Goal: Task Accomplishment & Management: Complete application form

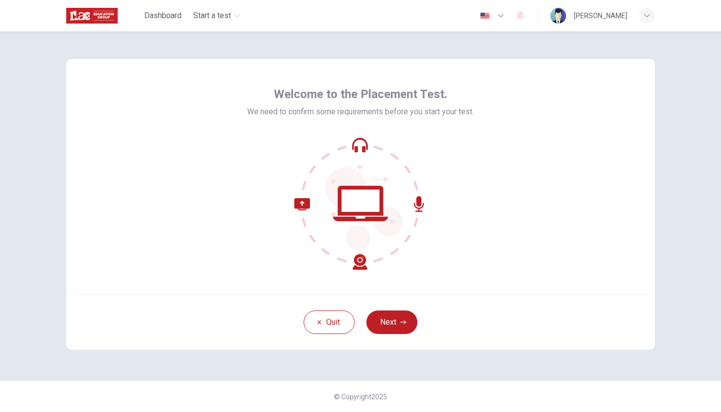
click at [520, 160] on div "Welcome to the Placement Test. We need to confirm some requirements before you …" at bounding box center [360, 176] width 588 height 235
click at [234, 366] on div "Welcome to the Placement Test. We need to confirm some requirements before you …" at bounding box center [360, 205] width 620 height 349
click at [393, 316] on button "Next" at bounding box center [391, 322] width 51 height 24
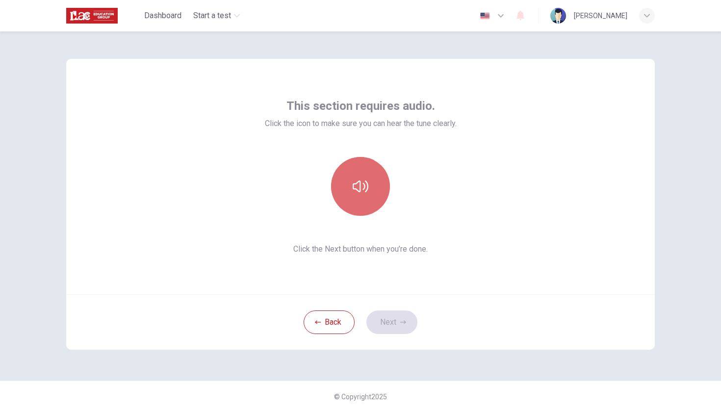
click at [360, 179] on icon "button" at bounding box center [360, 186] width 16 height 16
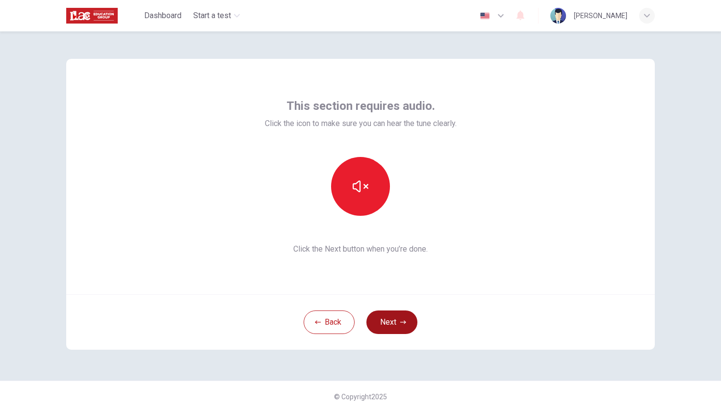
click at [392, 322] on button "Next" at bounding box center [391, 322] width 51 height 24
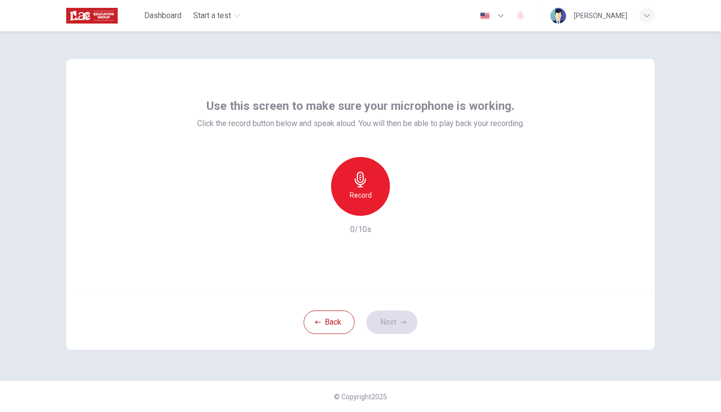
click at [362, 186] on icon "button" at bounding box center [360, 180] width 16 height 16
click at [393, 321] on button "Next" at bounding box center [391, 322] width 51 height 24
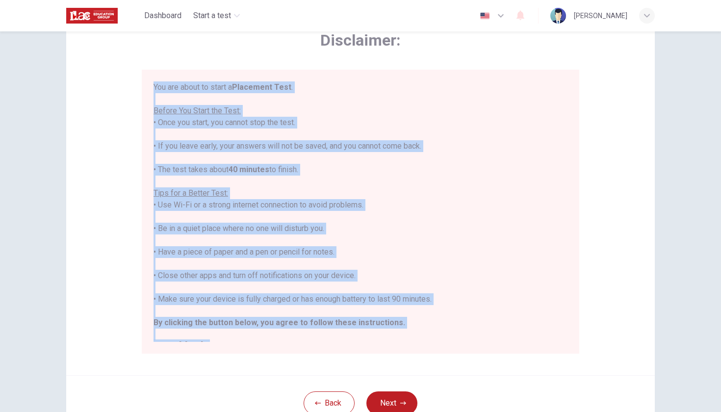
drag, startPoint x: 150, startPoint y: 84, endPoint x: 425, endPoint y: 350, distance: 382.3
click at [425, 350] on div "You are about to start a Placement Test . Before You Start the Test: • Once you…" at bounding box center [360, 212] width 437 height 284
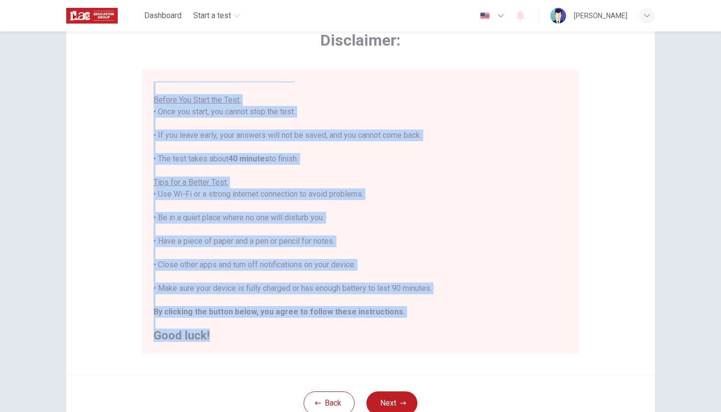
scroll to position [10, 0]
copy div "You are about to start a Placement Test . Before You Start the Test: • Once you…"
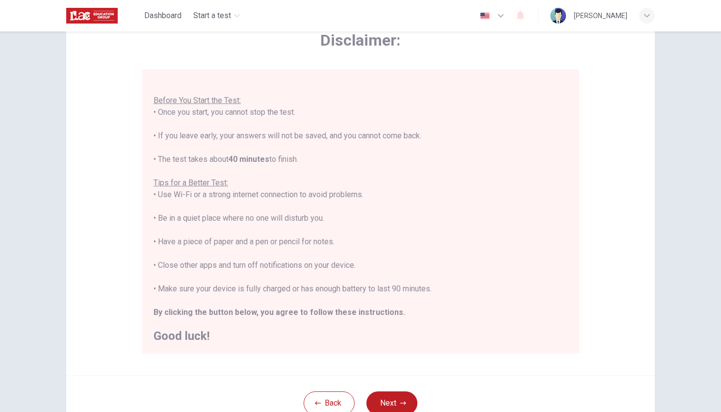
click at [552, 67] on div "Disclaimer: You are about to start a Placement Test . Before You Start the Test…" at bounding box center [360, 191] width 437 height 323
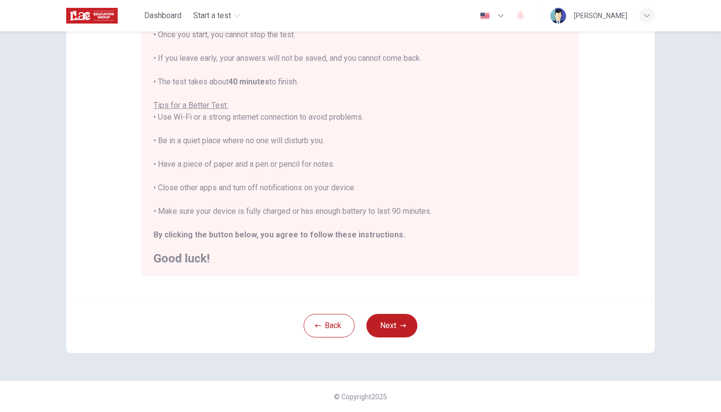
scroll to position [133, 0]
click at [379, 325] on button "Next" at bounding box center [391, 326] width 51 height 24
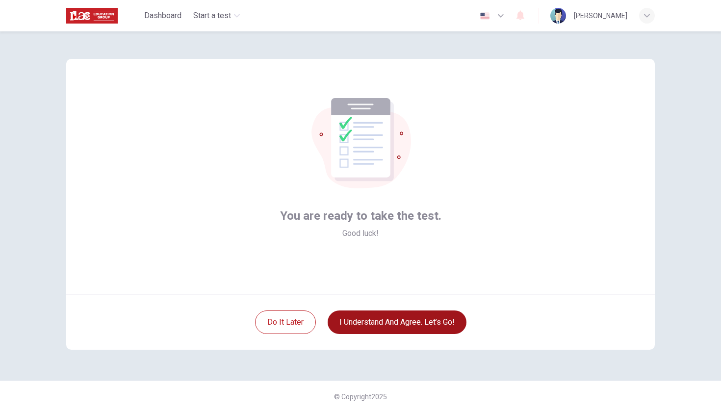
click at [391, 327] on button "I understand and agree. Let’s go!" at bounding box center [396, 322] width 139 height 24
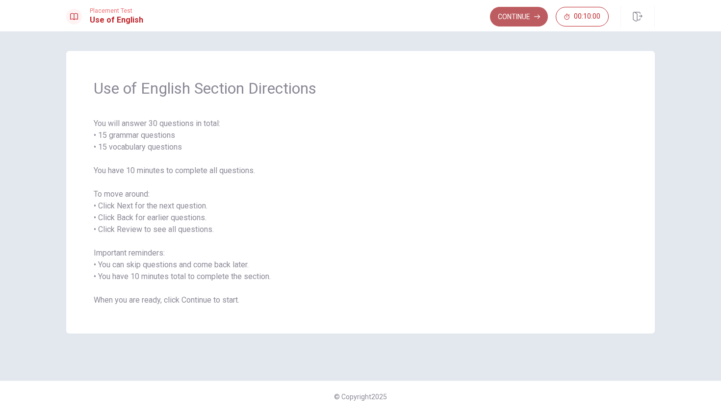
click at [527, 11] on button "Continue" at bounding box center [519, 17] width 58 height 20
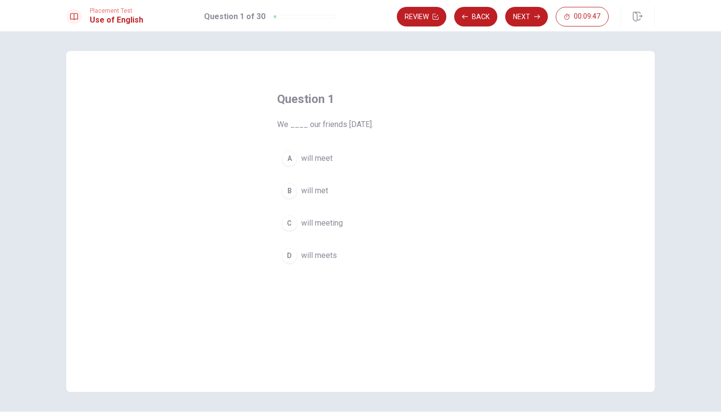
click at [291, 188] on div "B" at bounding box center [289, 191] width 16 height 16
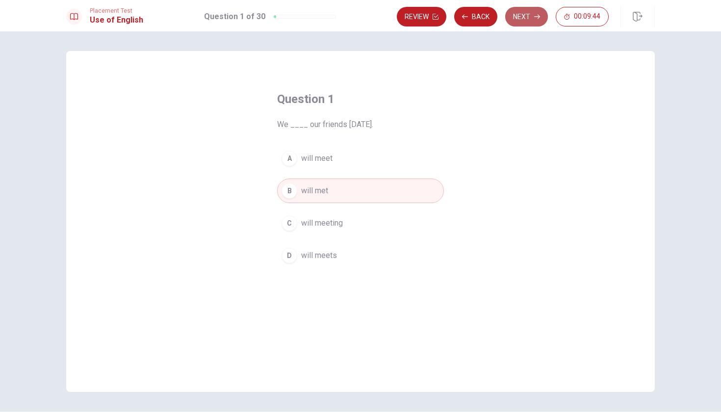
click at [520, 23] on button "Next" at bounding box center [526, 17] width 43 height 20
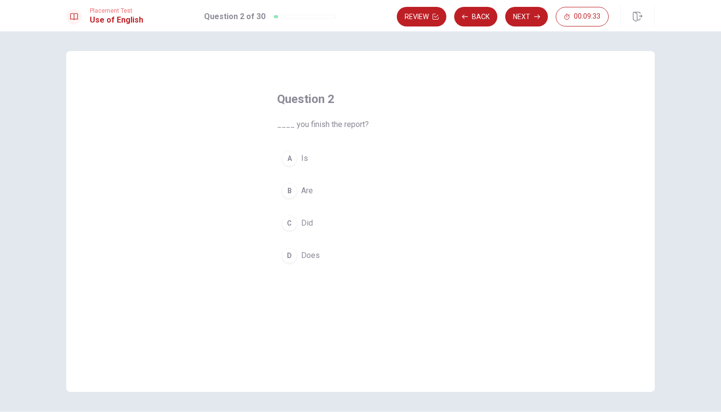
click at [288, 225] on div "C" at bounding box center [289, 223] width 16 height 16
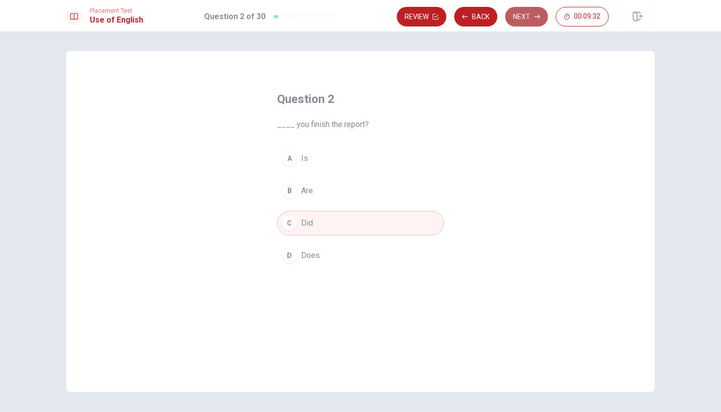
click at [518, 16] on button "Next" at bounding box center [526, 17] width 43 height 20
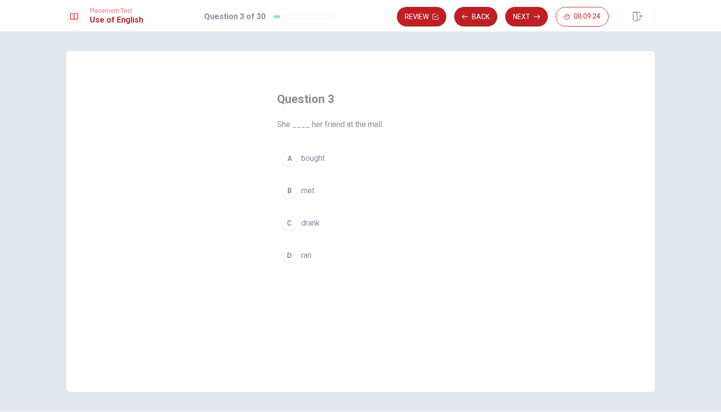
click at [291, 191] on div "B" at bounding box center [289, 191] width 16 height 16
click at [528, 20] on button "Next" at bounding box center [526, 17] width 43 height 20
click at [487, 14] on button "Back" at bounding box center [475, 17] width 43 height 20
click at [513, 17] on button "Next" at bounding box center [526, 17] width 43 height 20
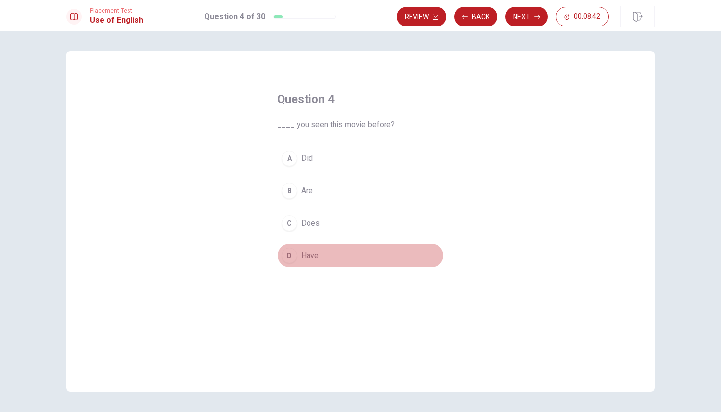
click at [303, 264] on button "D Have" at bounding box center [360, 255] width 167 height 25
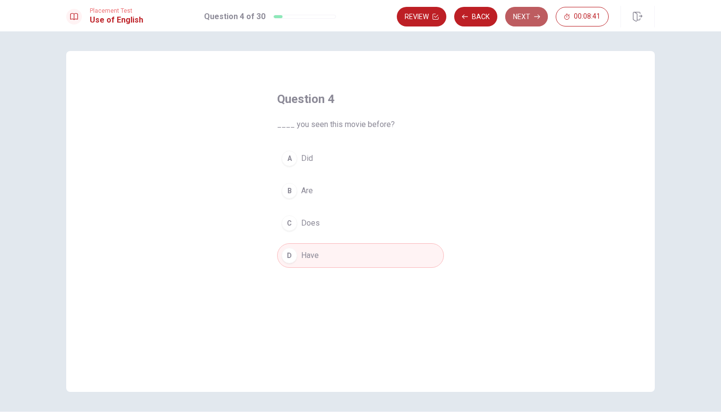
click at [522, 21] on button "Next" at bounding box center [526, 17] width 43 height 20
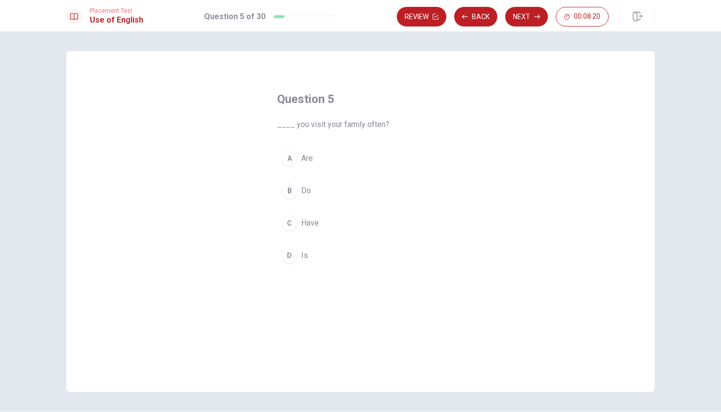
click at [290, 195] on div "B" at bounding box center [289, 191] width 16 height 16
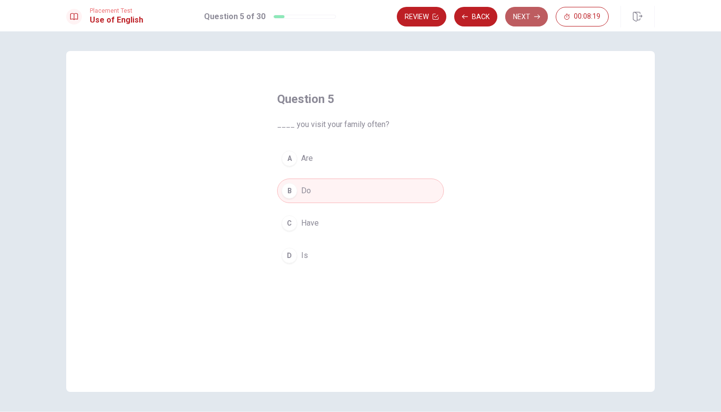
click at [522, 16] on button "Next" at bounding box center [526, 17] width 43 height 20
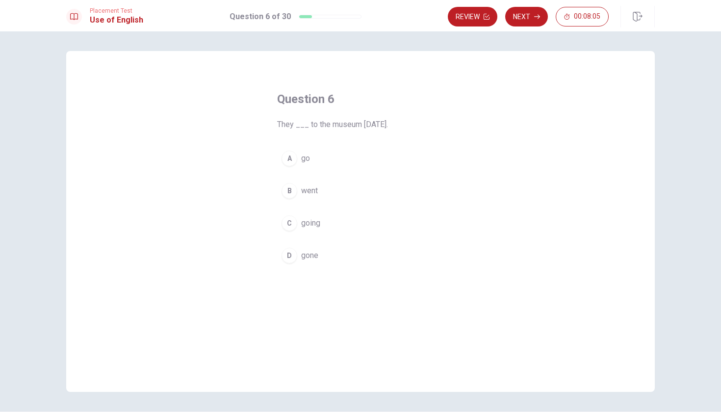
click at [295, 192] on div "B" at bounding box center [289, 191] width 16 height 16
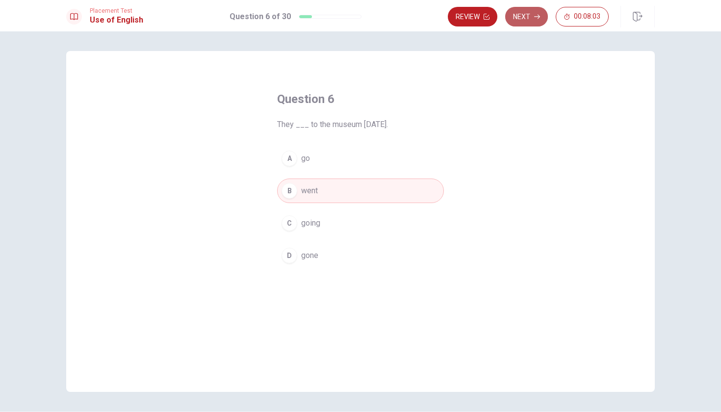
click at [527, 18] on button "Next" at bounding box center [526, 17] width 43 height 20
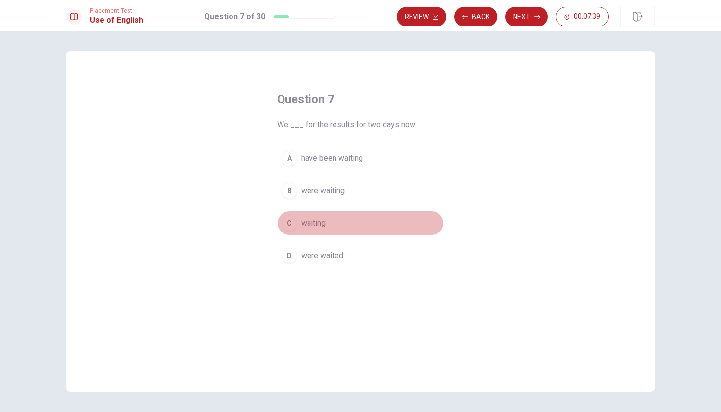
click at [309, 225] on span "waiting" at bounding box center [313, 223] width 25 height 12
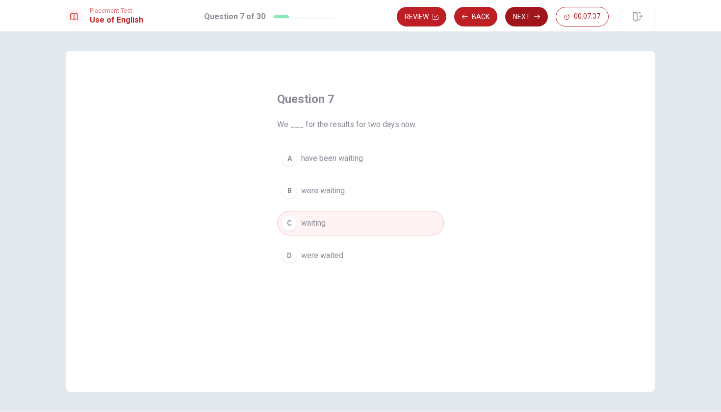
click at [537, 14] on icon "button" at bounding box center [537, 17] width 6 height 6
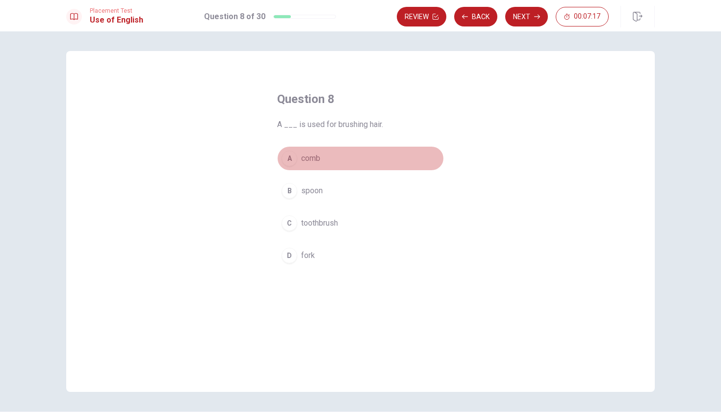
click at [343, 150] on button "A comb" at bounding box center [360, 158] width 167 height 25
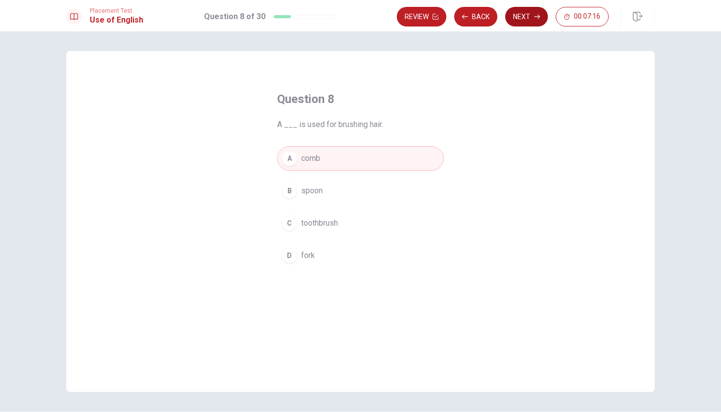
click at [527, 22] on button "Next" at bounding box center [526, 17] width 43 height 20
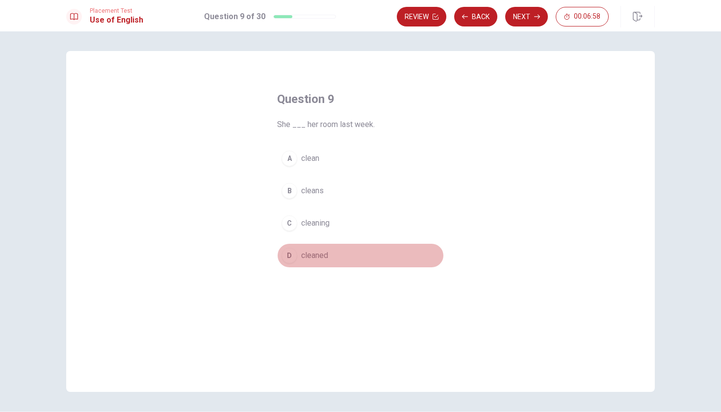
click at [317, 259] on span "cleaned" at bounding box center [314, 255] width 27 height 12
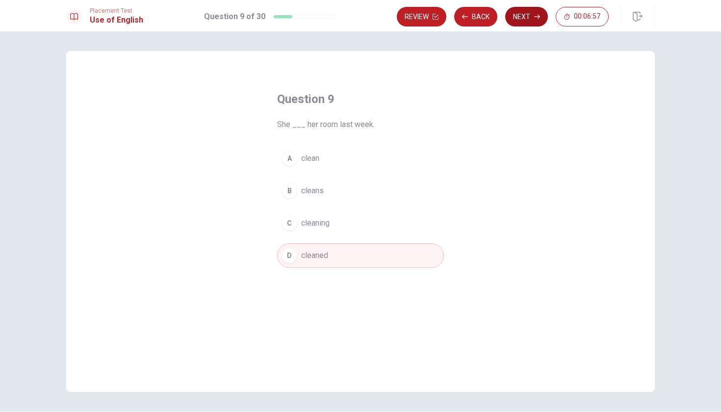
click at [521, 20] on button "Next" at bounding box center [526, 17] width 43 height 20
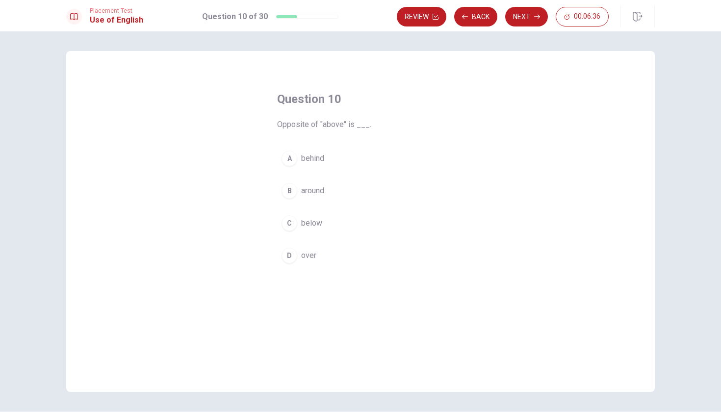
click at [318, 161] on span "behind" at bounding box center [312, 158] width 23 height 12
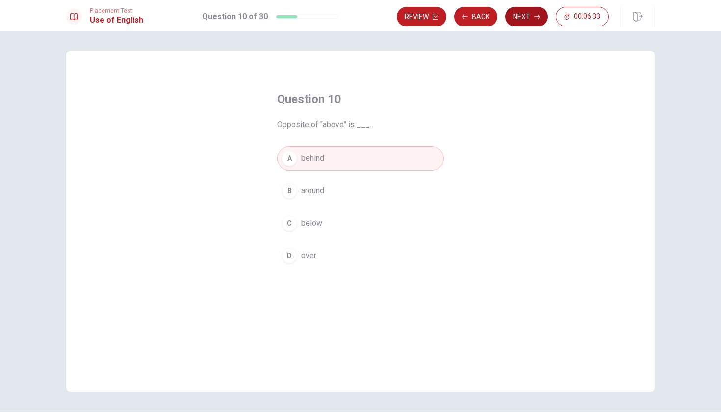
click at [525, 17] on button "Next" at bounding box center [526, 17] width 43 height 20
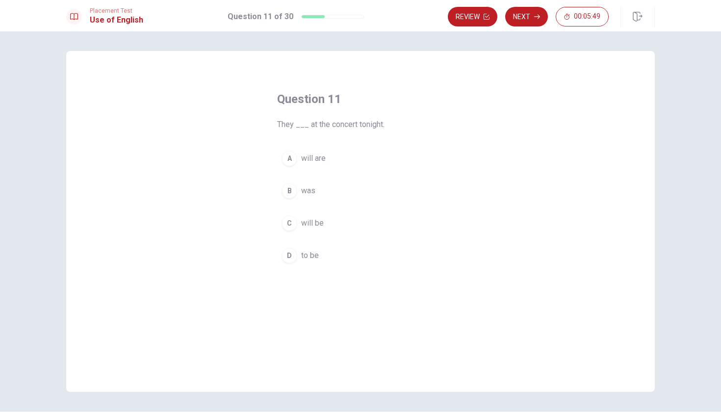
click at [314, 152] on span "will are" at bounding box center [313, 158] width 25 height 12
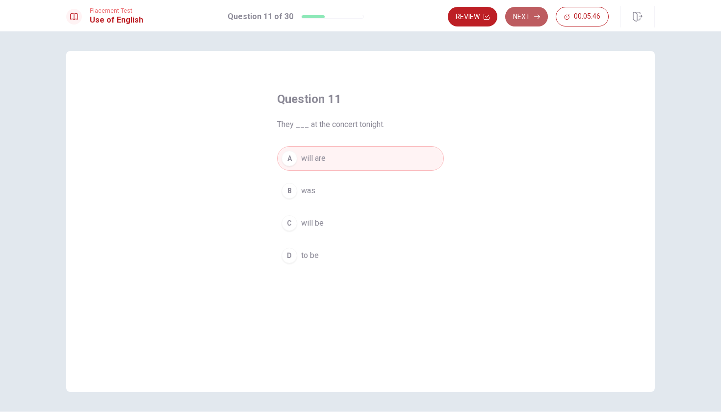
click at [534, 18] on icon "button" at bounding box center [537, 17] width 6 height 6
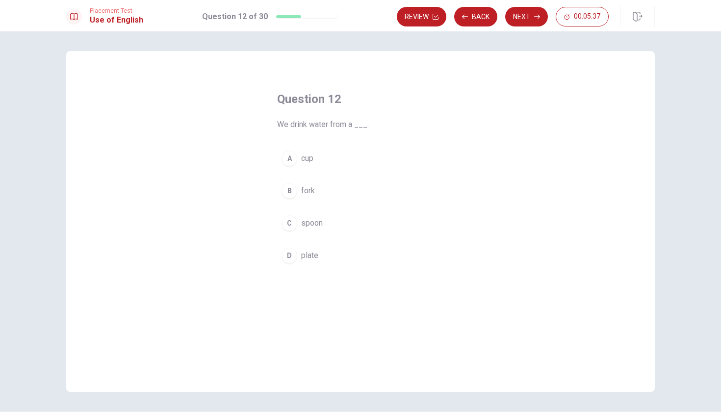
click at [328, 161] on button "A cup" at bounding box center [360, 158] width 167 height 25
click at [378, 186] on button "B fork" at bounding box center [360, 190] width 167 height 25
click at [522, 20] on button "Next" at bounding box center [526, 17] width 43 height 20
click at [320, 189] on span "worked" at bounding box center [313, 191] width 25 height 12
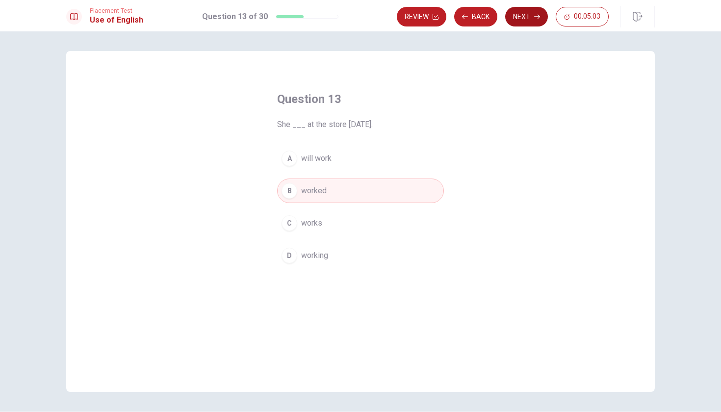
click at [536, 17] on icon "button" at bounding box center [537, 17] width 6 height 4
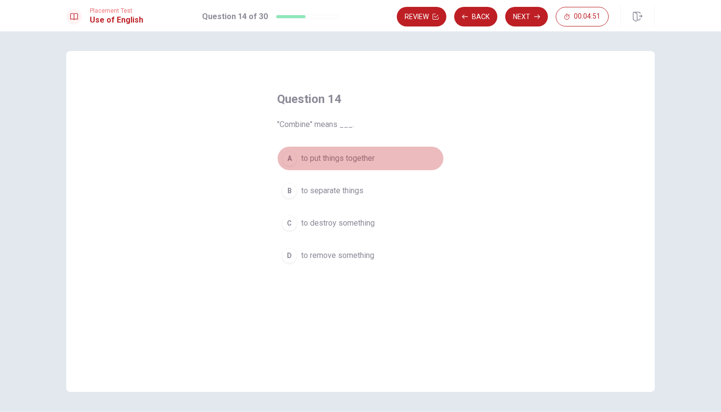
click at [326, 158] on span "to put things together" at bounding box center [338, 158] width 74 height 12
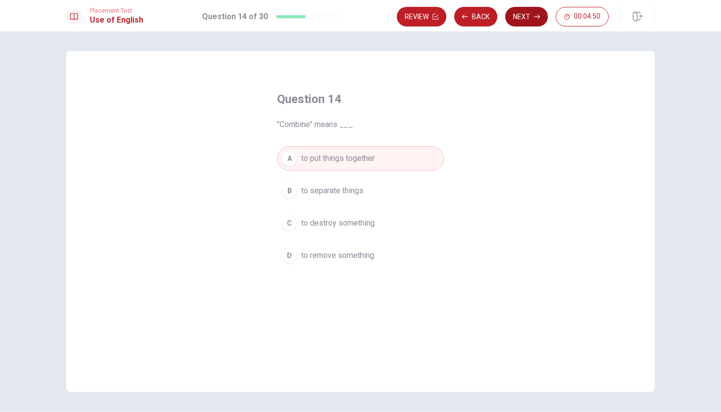
click at [517, 21] on button "Next" at bounding box center [526, 17] width 43 height 20
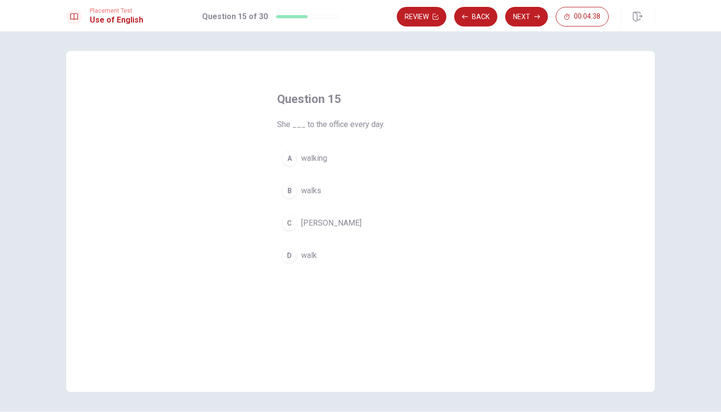
click at [298, 260] on button "D walk" at bounding box center [360, 255] width 167 height 25
click at [308, 220] on span "[PERSON_NAME]" at bounding box center [331, 223] width 60 height 12
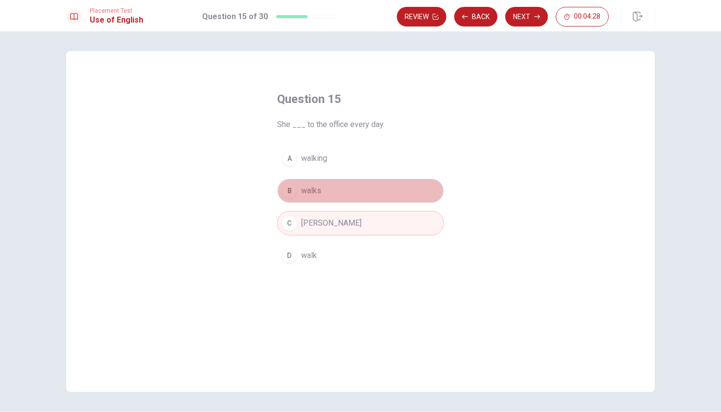
click at [314, 200] on button "B walks" at bounding box center [360, 190] width 167 height 25
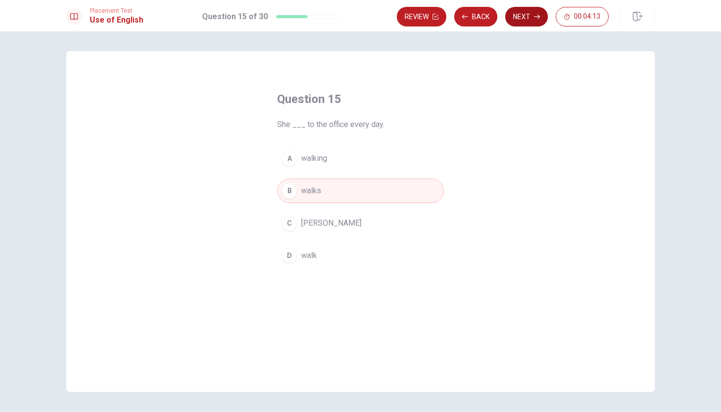
click at [523, 19] on button "Next" at bounding box center [526, 17] width 43 height 20
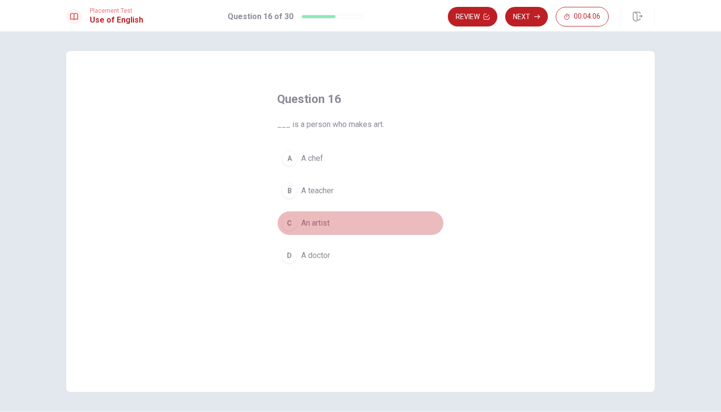
click at [326, 216] on button "C An artist" at bounding box center [360, 223] width 167 height 25
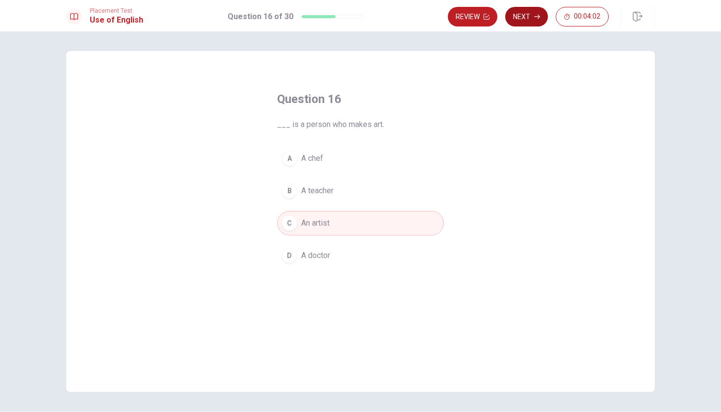
click at [523, 17] on button "Next" at bounding box center [526, 17] width 43 height 20
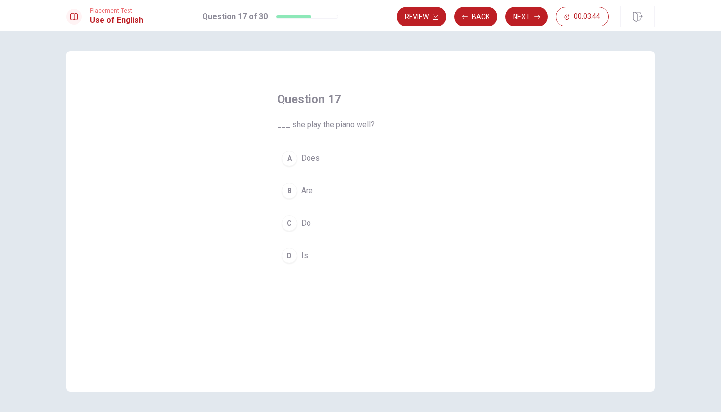
click at [311, 253] on button "D Is" at bounding box center [360, 255] width 167 height 25
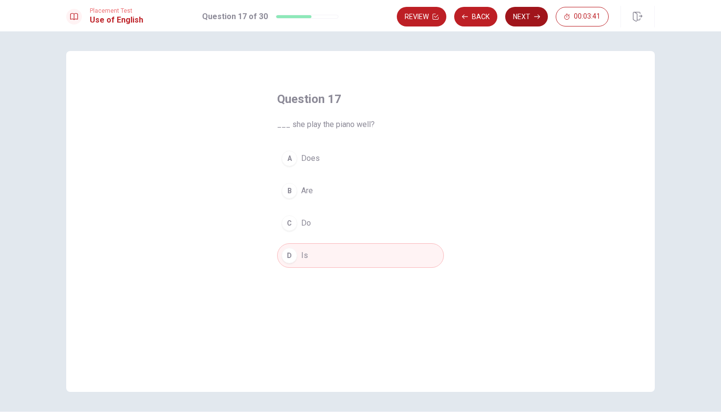
click at [534, 21] on button "Next" at bounding box center [526, 17] width 43 height 20
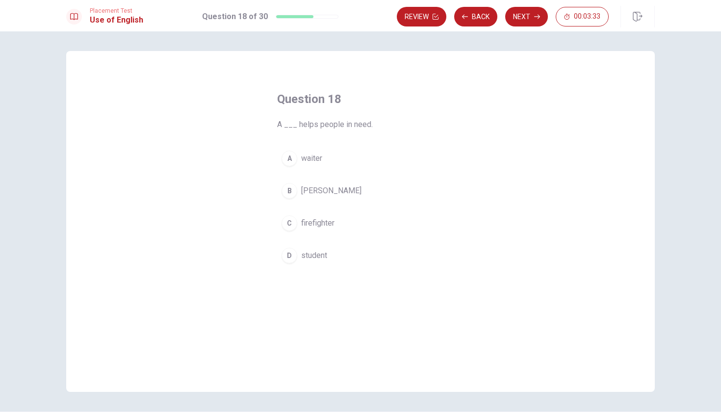
click at [326, 222] on span "firefighter" at bounding box center [317, 223] width 33 height 12
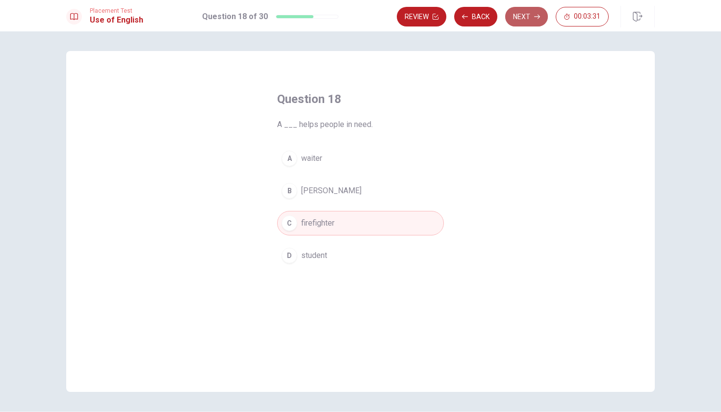
click at [523, 14] on button "Next" at bounding box center [526, 17] width 43 height 20
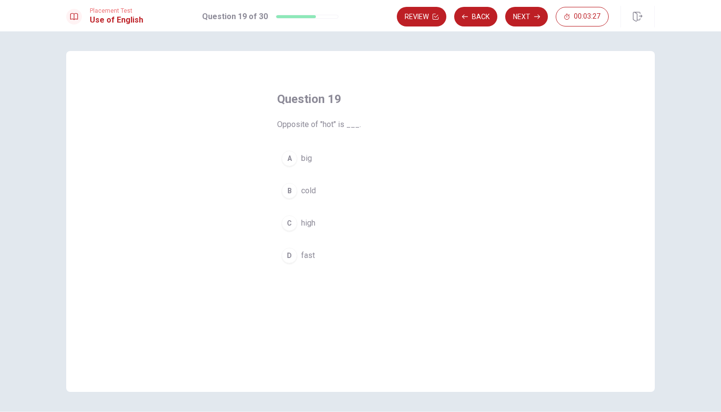
click at [313, 181] on button "B cold" at bounding box center [360, 190] width 167 height 25
click at [522, 19] on button "Next" at bounding box center [526, 17] width 43 height 20
click at [311, 257] on span "is study" at bounding box center [314, 255] width 27 height 12
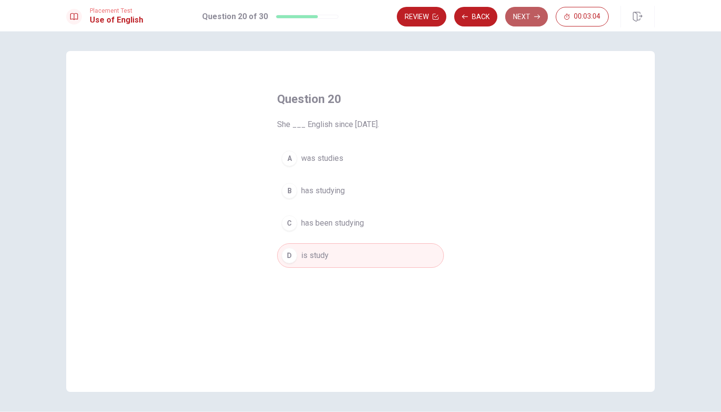
click at [512, 16] on button "Next" at bounding box center [526, 17] width 43 height 20
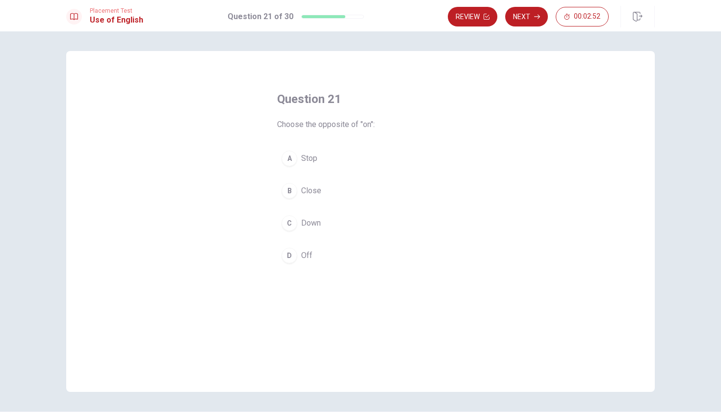
click at [305, 256] on span "Off" at bounding box center [306, 255] width 11 height 12
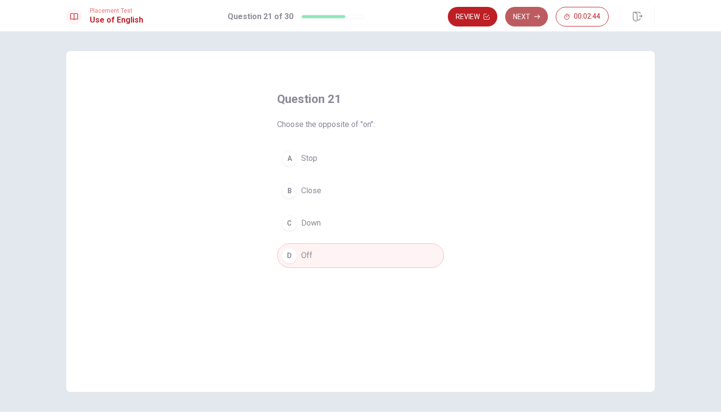
click at [535, 16] on icon "button" at bounding box center [537, 17] width 6 height 6
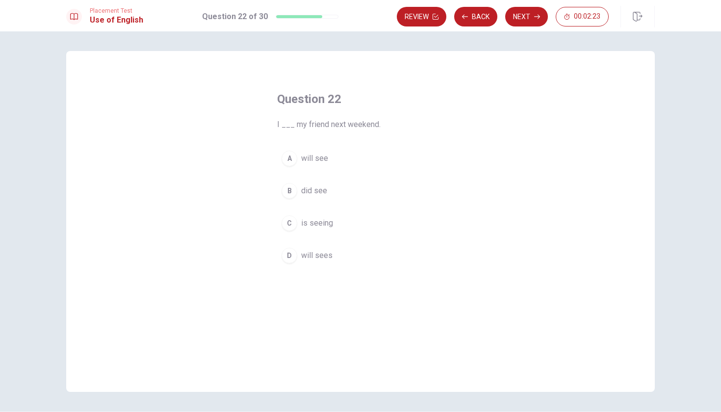
click at [327, 153] on button "A will see" at bounding box center [360, 158] width 167 height 25
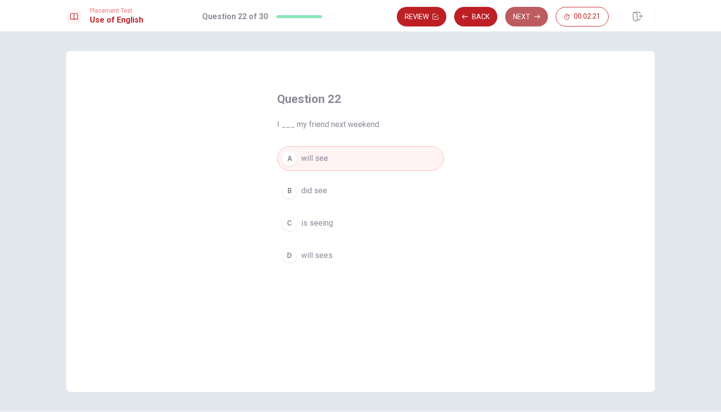
click at [532, 18] on button "Next" at bounding box center [526, 17] width 43 height 20
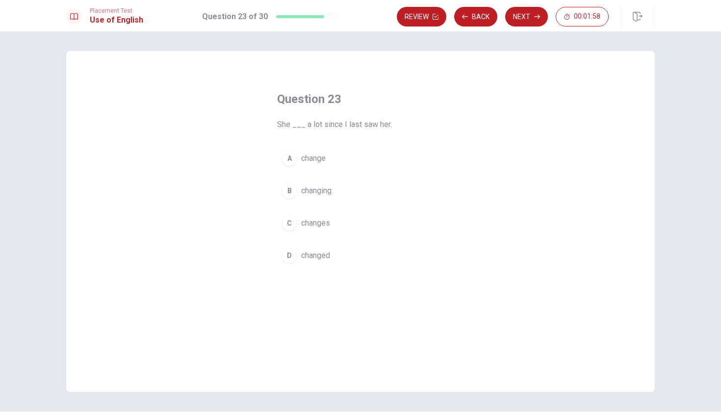
click at [325, 160] on button "A change" at bounding box center [360, 158] width 167 height 25
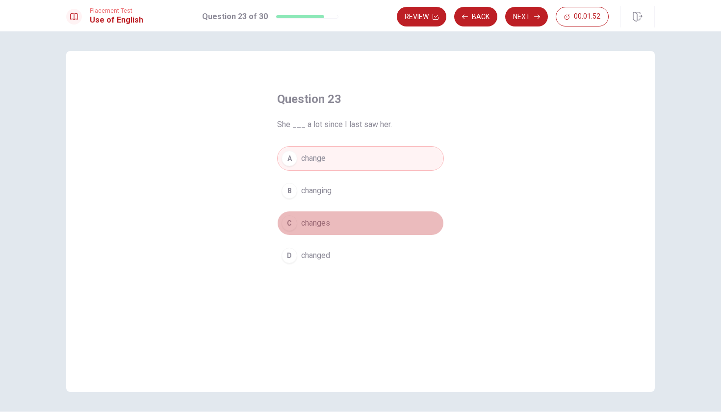
click at [345, 225] on button "C changes" at bounding box center [360, 223] width 167 height 25
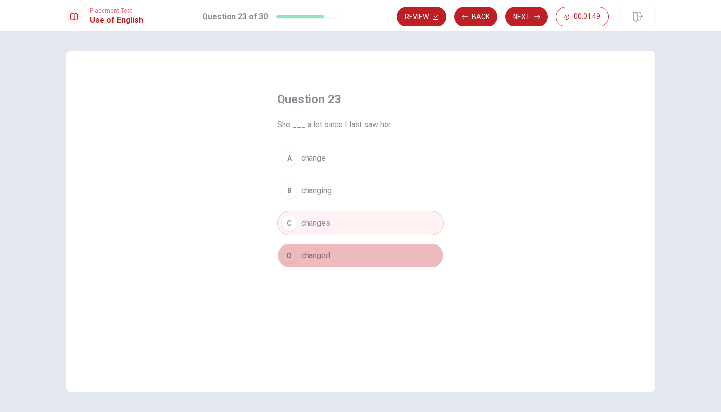
click at [341, 258] on button "D changed" at bounding box center [360, 255] width 167 height 25
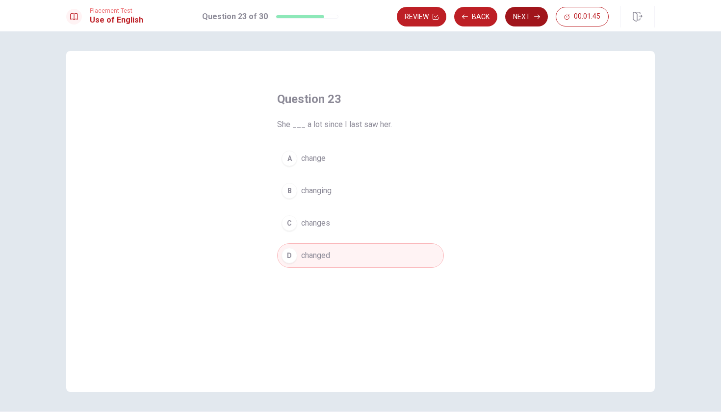
click at [525, 21] on button "Next" at bounding box center [526, 17] width 43 height 20
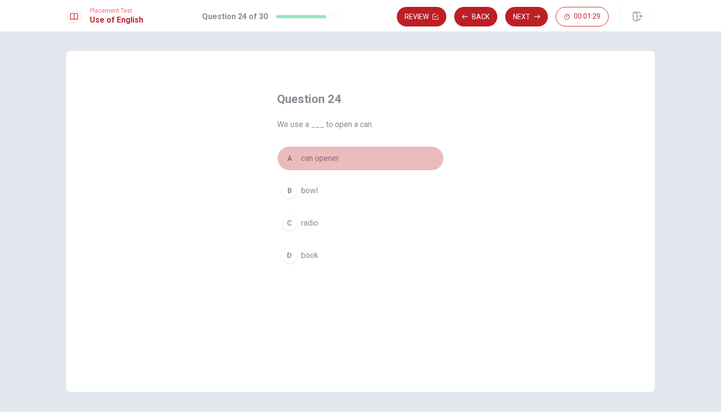
click at [316, 162] on span "can opener" at bounding box center [320, 158] width 38 height 12
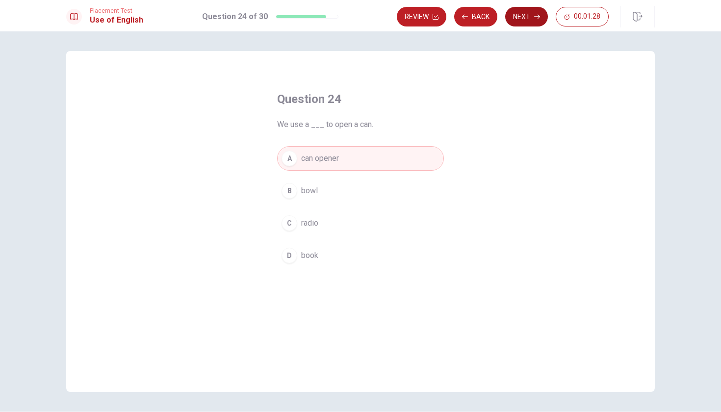
click at [525, 11] on button "Next" at bounding box center [526, 17] width 43 height 20
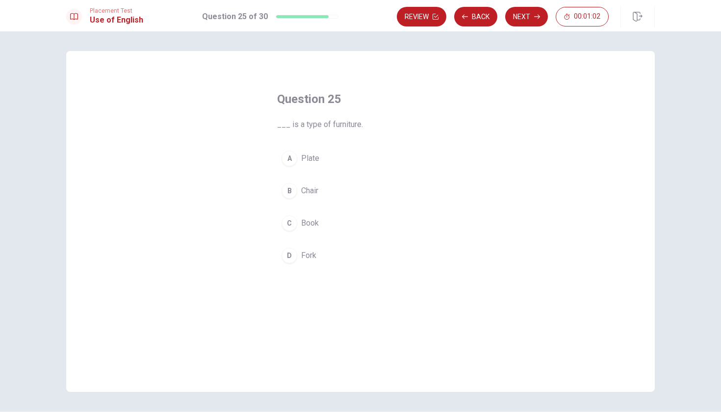
click at [301, 193] on span "Chair" at bounding box center [309, 191] width 17 height 12
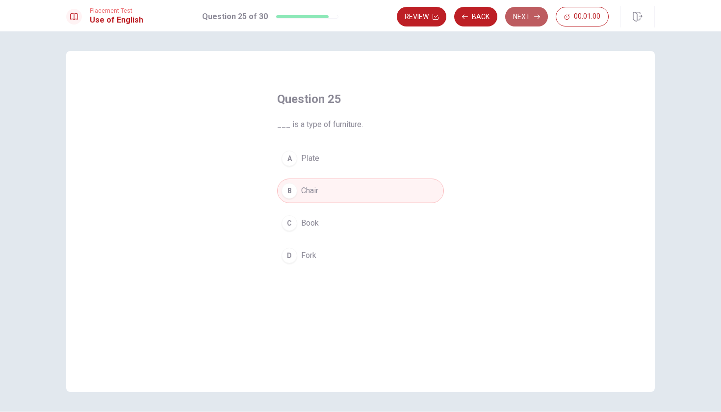
click at [539, 10] on button "Next" at bounding box center [526, 17] width 43 height 20
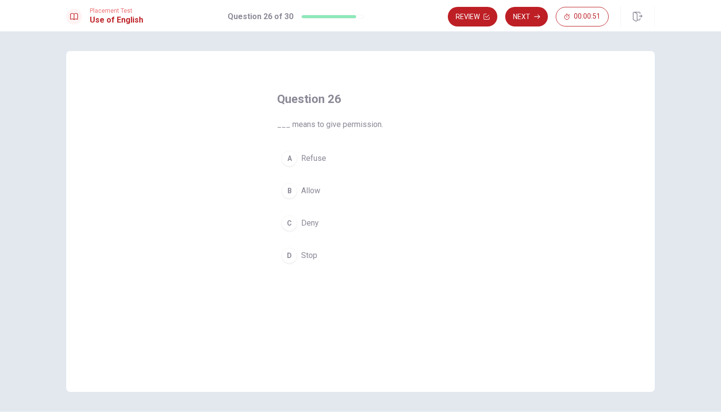
click at [305, 192] on span "Allow" at bounding box center [310, 191] width 19 height 12
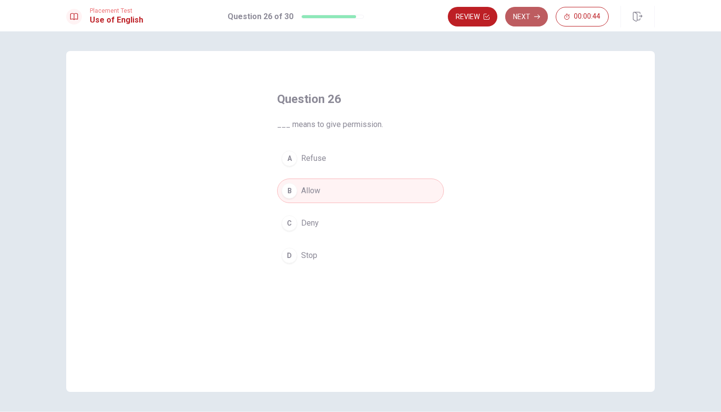
click at [532, 16] on button "Next" at bounding box center [526, 17] width 43 height 20
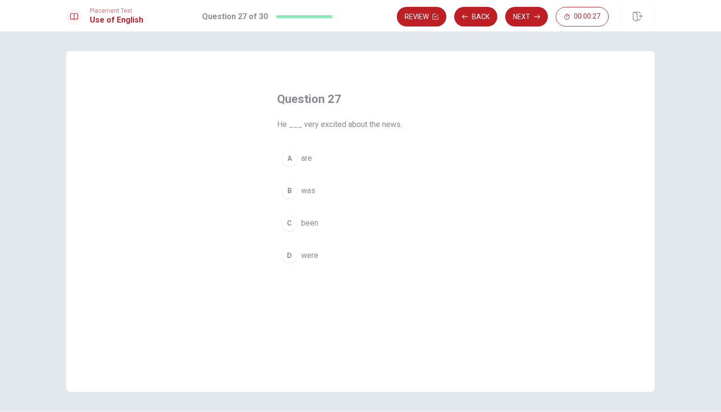
click at [320, 161] on button "A are" at bounding box center [360, 158] width 167 height 25
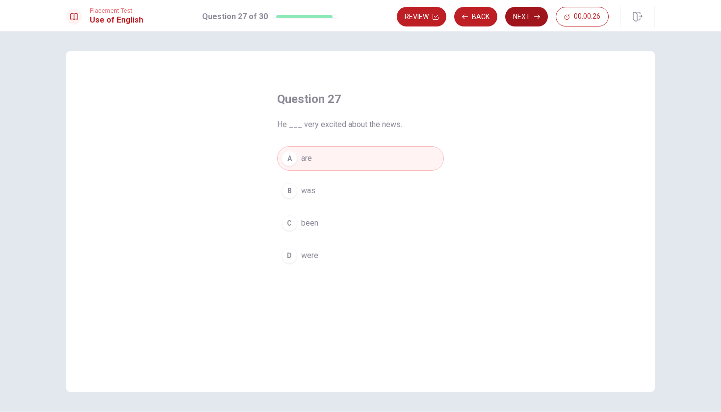
click at [540, 12] on button "Next" at bounding box center [526, 17] width 43 height 20
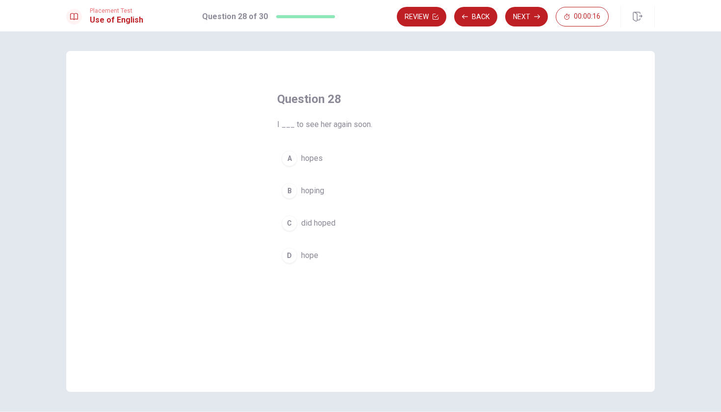
click at [297, 258] on button "D hope" at bounding box center [360, 255] width 167 height 25
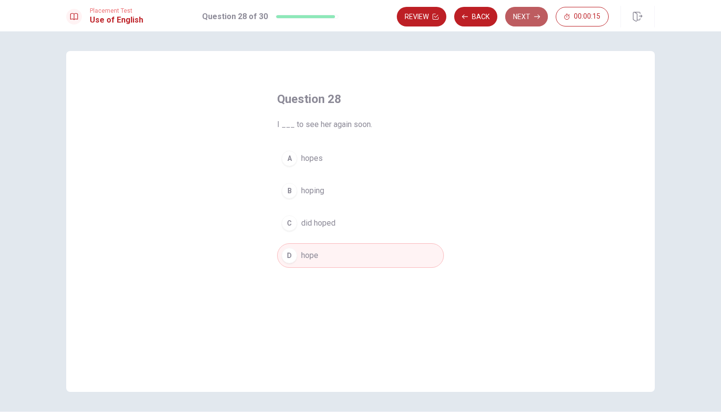
click at [528, 16] on button "Next" at bounding box center [526, 17] width 43 height 20
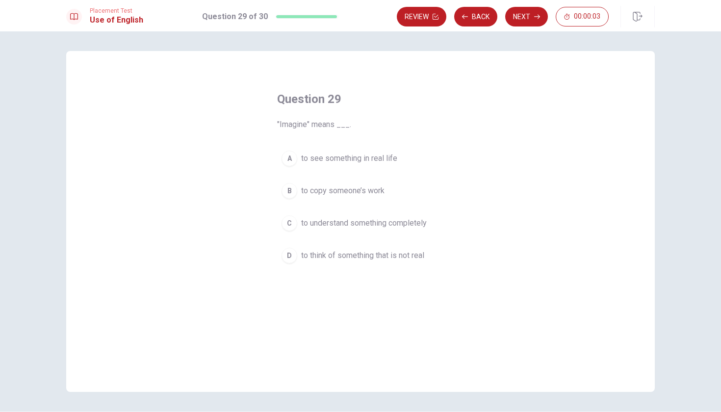
click at [366, 255] on span "to think of something that is not real" at bounding box center [362, 255] width 123 height 12
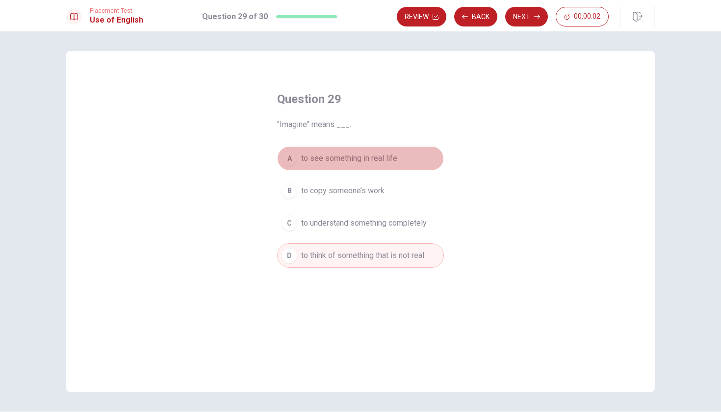
click at [369, 161] on span "to see something in real life" at bounding box center [349, 158] width 96 height 12
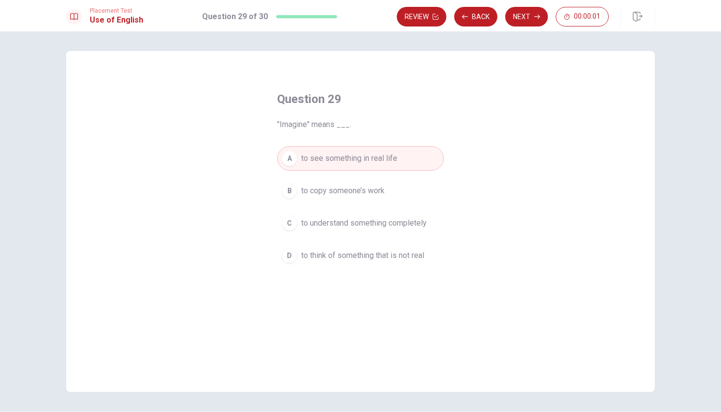
click at [336, 257] on span "to think of something that is not real" at bounding box center [362, 255] width 123 height 12
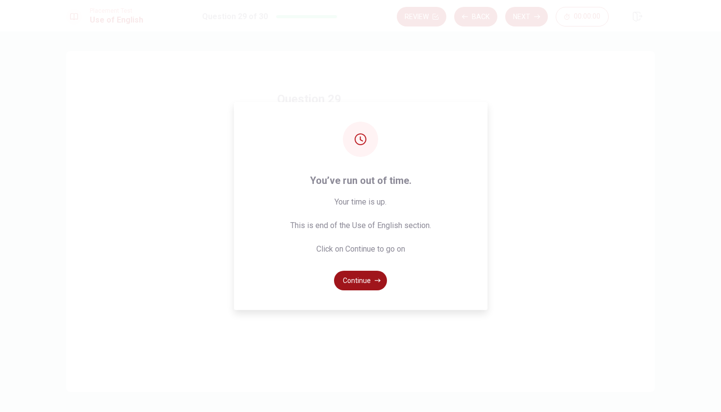
click at [370, 288] on button "Continue" at bounding box center [360, 281] width 53 height 20
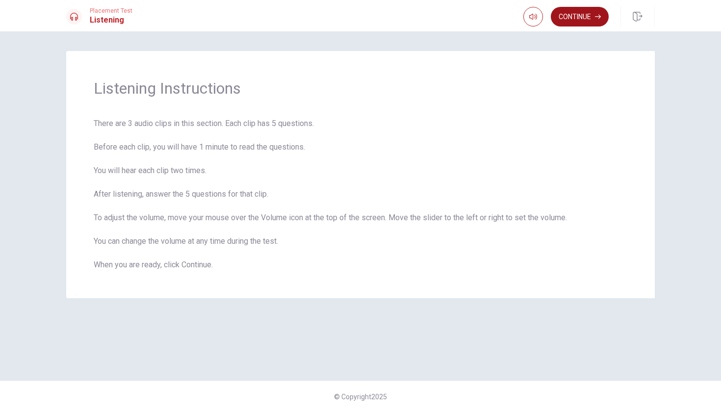
click at [573, 15] on button "Continue" at bounding box center [579, 17] width 58 height 20
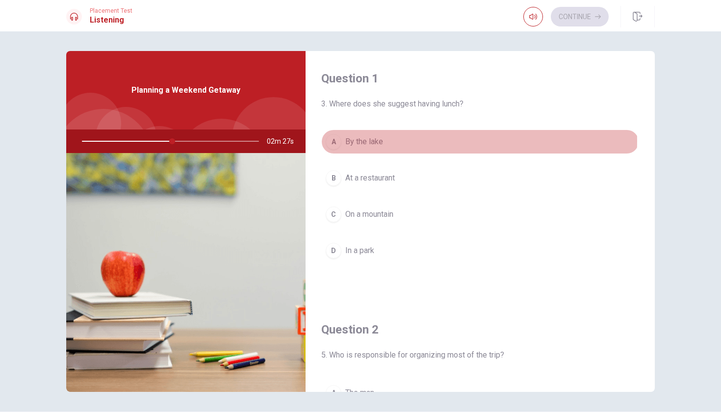
click at [337, 141] on div "A" at bounding box center [333, 142] width 16 height 16
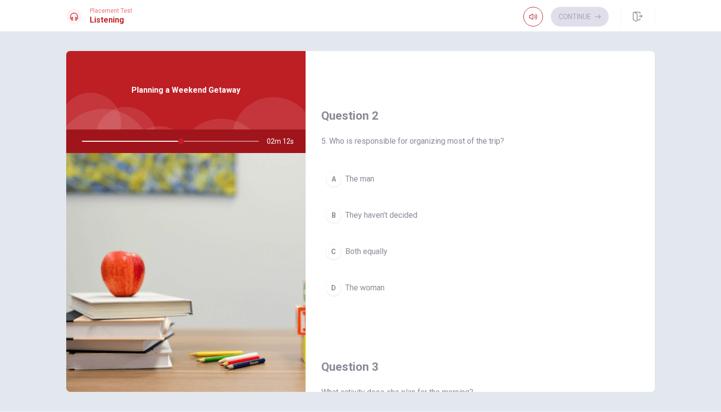
scroll to position [217, 0]
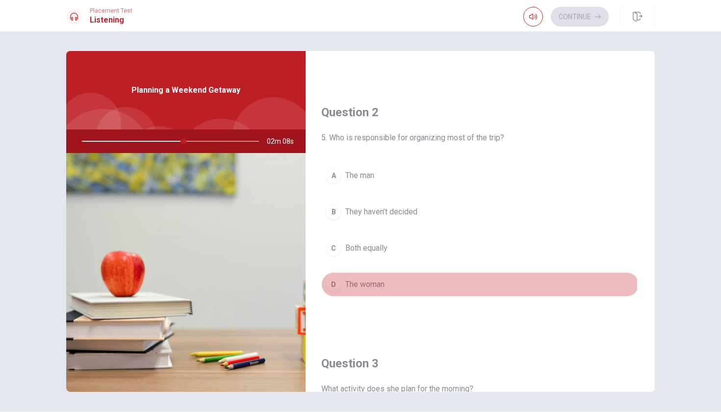
click at [351, 285] on span "The woman" at bounding box center [364, 284] width 39 height 12
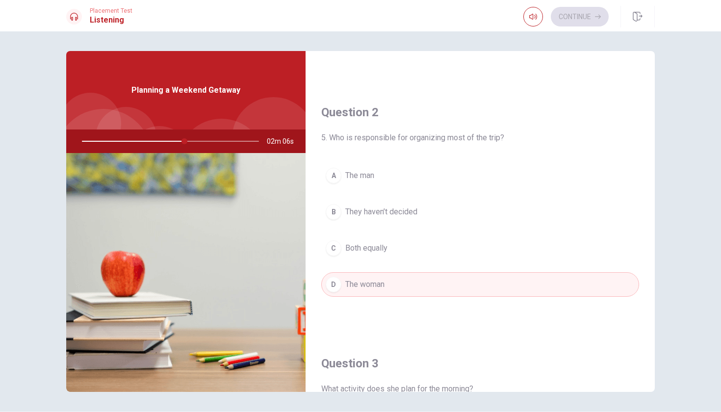
click at [372, 252] on span "Both equally" at bounding box center [366, 248] width 42 height 12
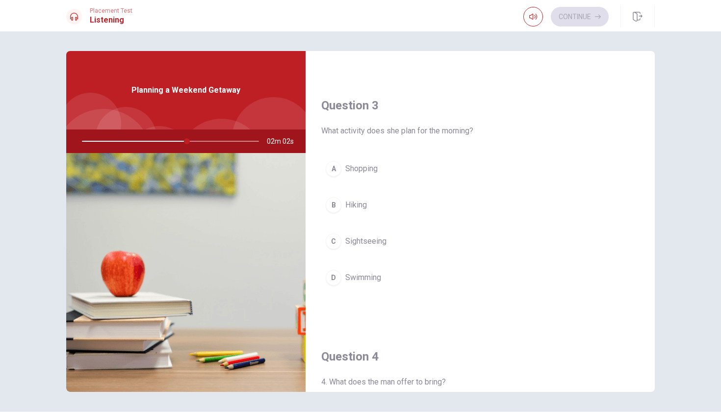
scroll to position [478, 0]
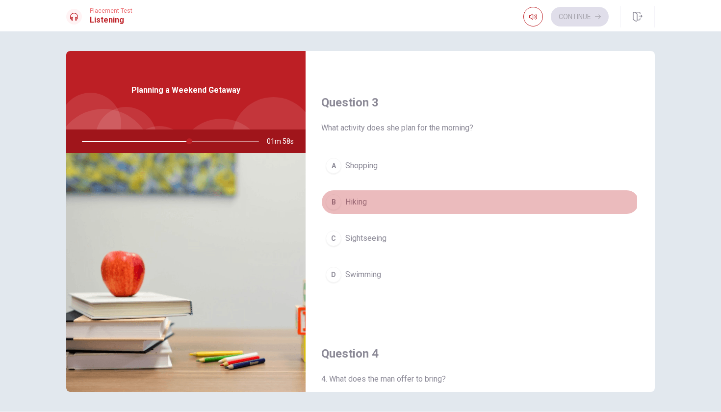
click at [331, 200] on div "B" at bounding box center [333, 202] width 16 height 16
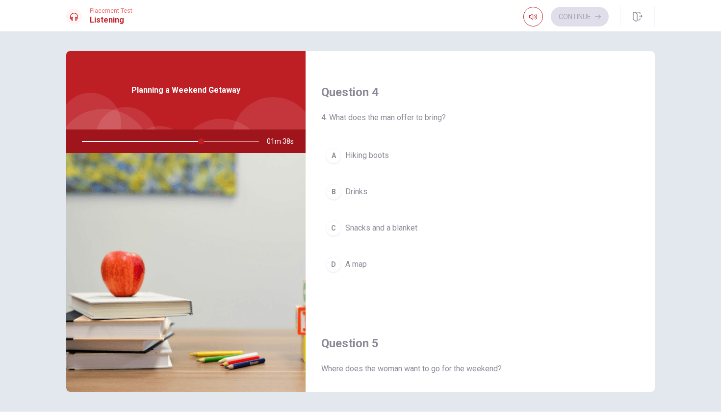
scroll to position [743, 0]
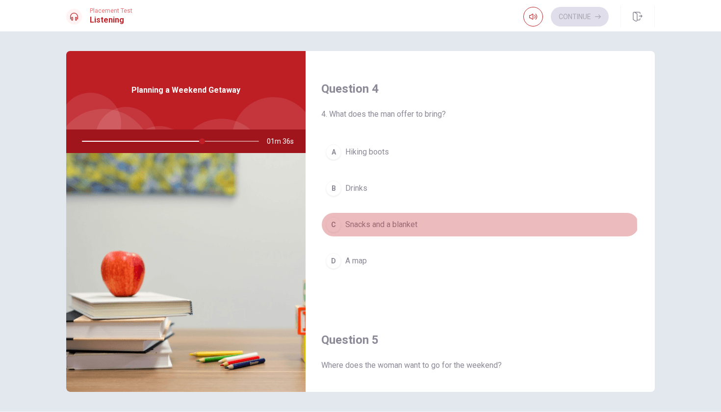
click at [372, 227] on span "Snacks and a blanket" at bounding box center [381, 225] width 72 height 12
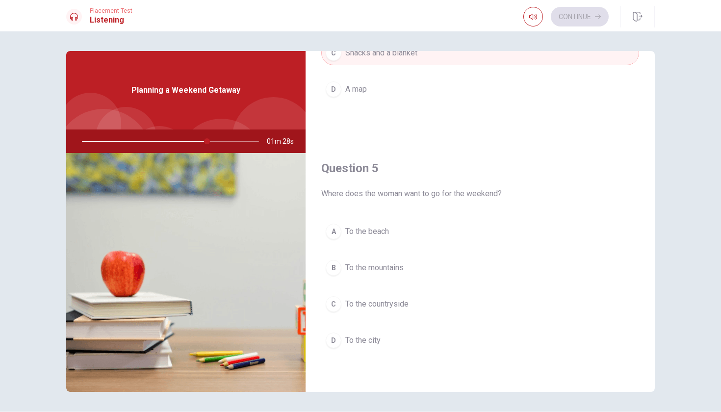
scroll to position [914, 0]
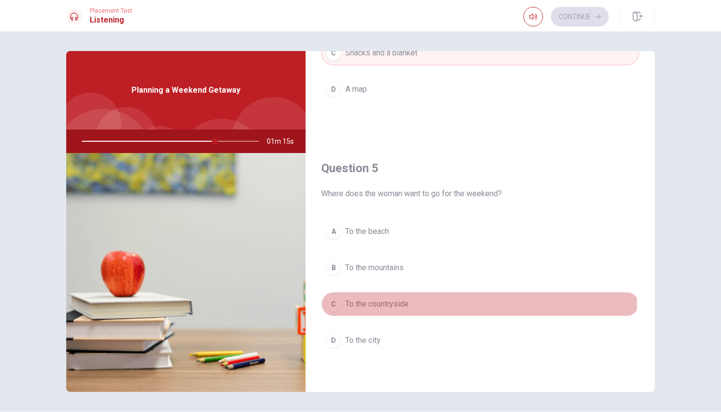
click at [402, 299] on span "To the countryside" at bounding box center [376, 304] width 63 height 12
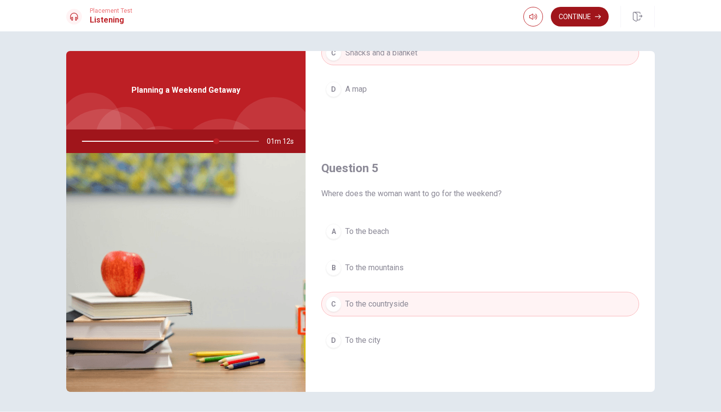
click at [560, 18] on button "Continue" at bounding box center [579, 17] width 58 height 20
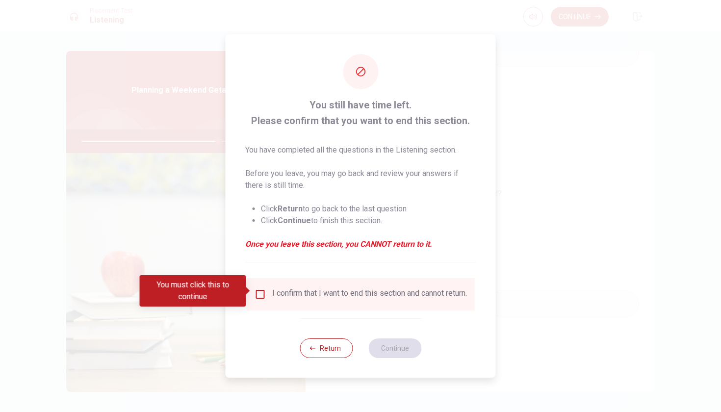
click at [263, 292] on input "You must click this to continue" at bounding box center [260, 294] width 12 height 12
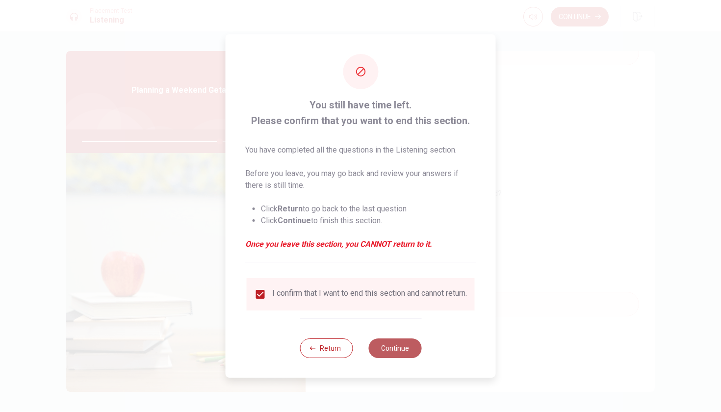
click at [397, 348] on button "Continue" at bounding box center [394, 348] width 53 height 20
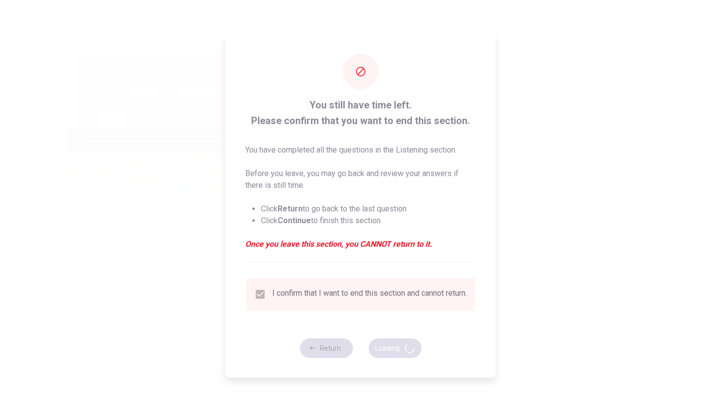
type input "78"
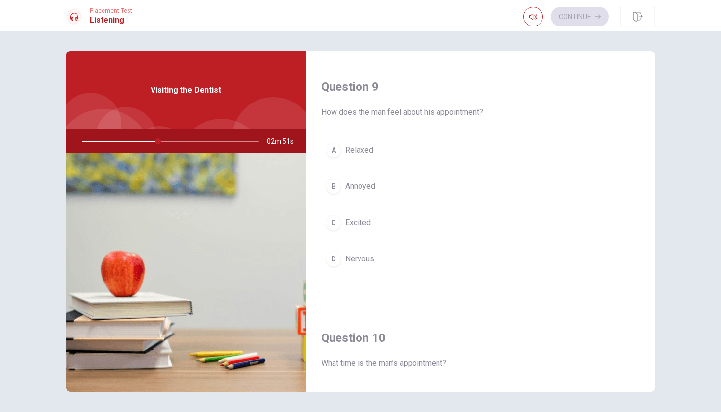
scroll to position [746, 0]
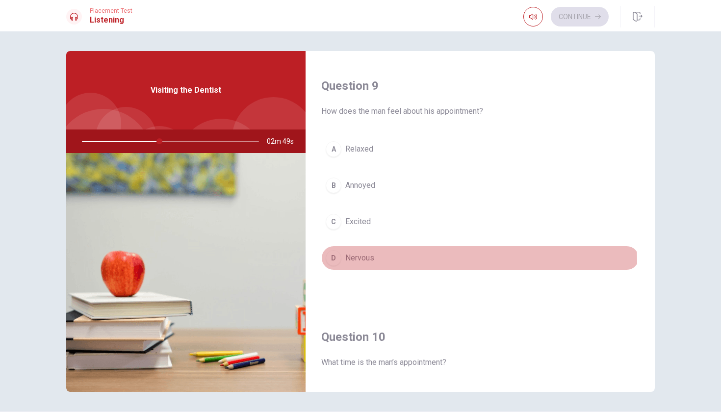
click at [334, 264] on div "D" at bounding box center [333, 258] width 16 height 16
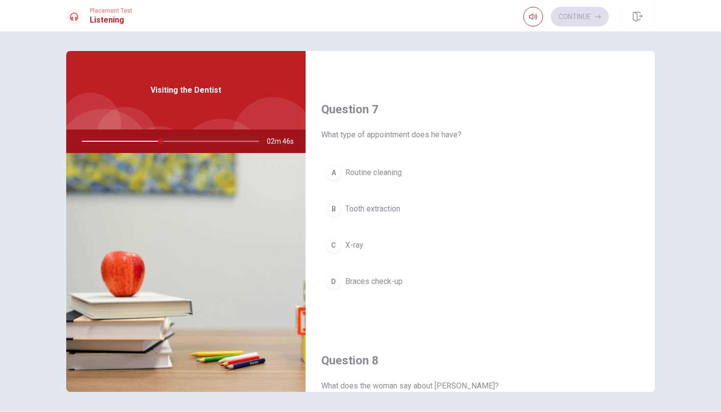
scroll to position [215, 0]
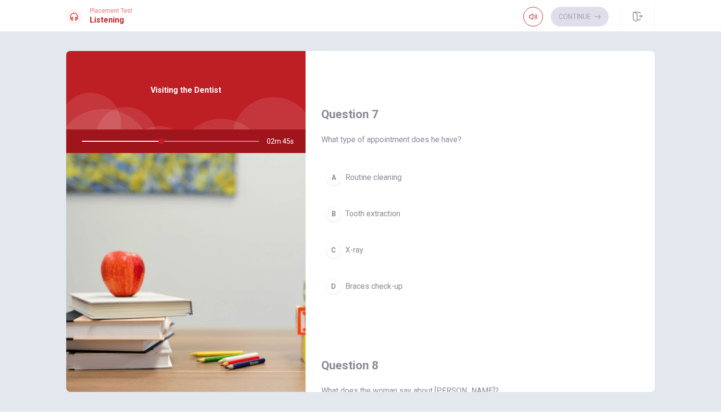
click at [345, 174] on span "Routine cleaning" at bounding box center [373, 178] width 56 height 12
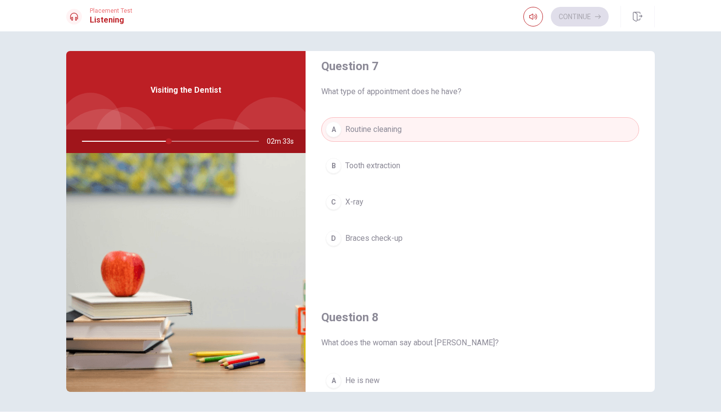
scroll to position [244, 0]
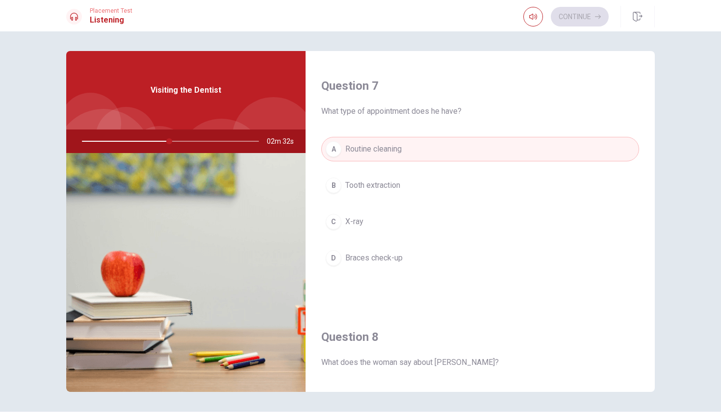
click at [375, 157] on button "A Routine cleaning" at bounding box center [480, 149] width 318 height 25
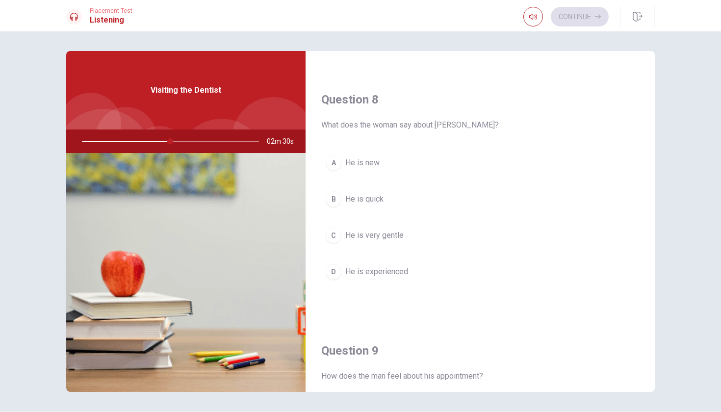
scroll to position [481, 0]
click at [403, 244] on button "C He is very gentle" at bounding box center [480, 235] width 318 height 25
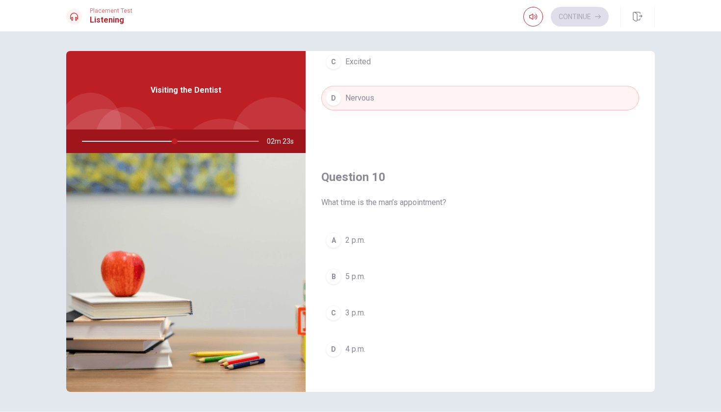
scroll to position [910, 0]
click at [374, 313] on button "C 3 p.m." at bounding box center [480, 308] width 318 height 25
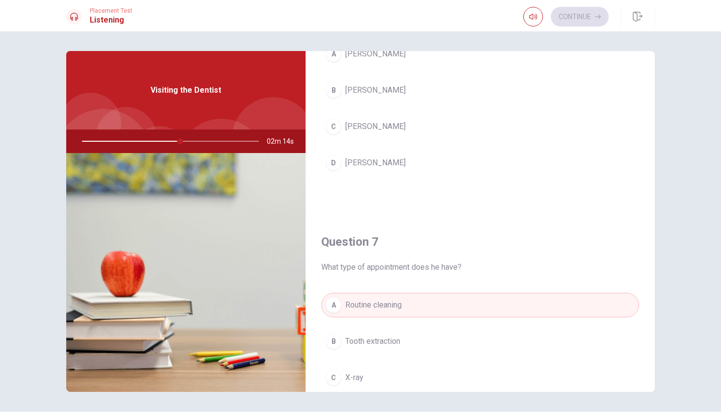
scroll to position [11, 0]
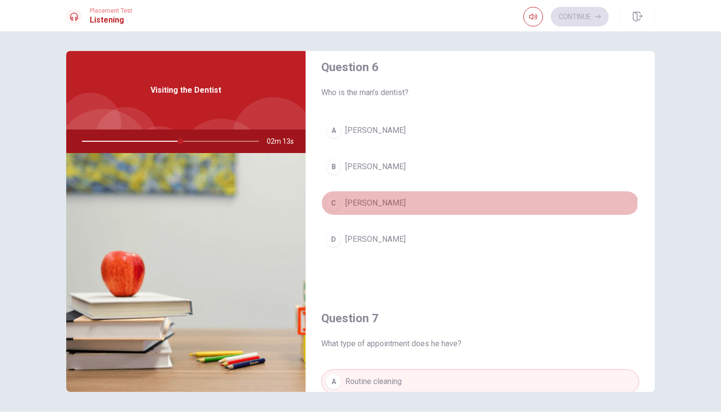
click at [407, 195] on button "C [PERSON_NAME]" at bounding box center [480, 203] width 318 height 25
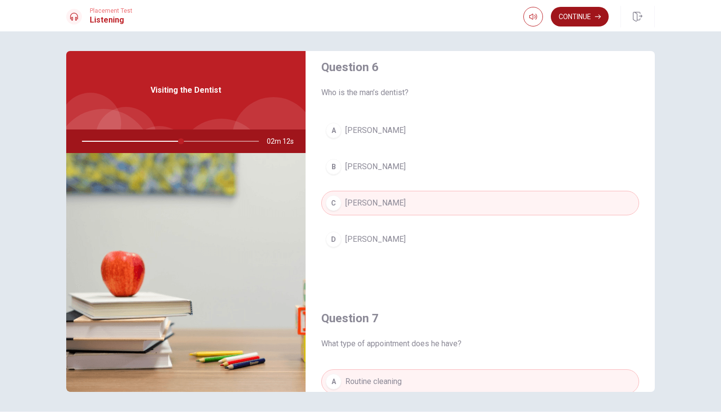
click at [584, 25] on button "Continue" at bounding box center [579, 17] width 58 height 20
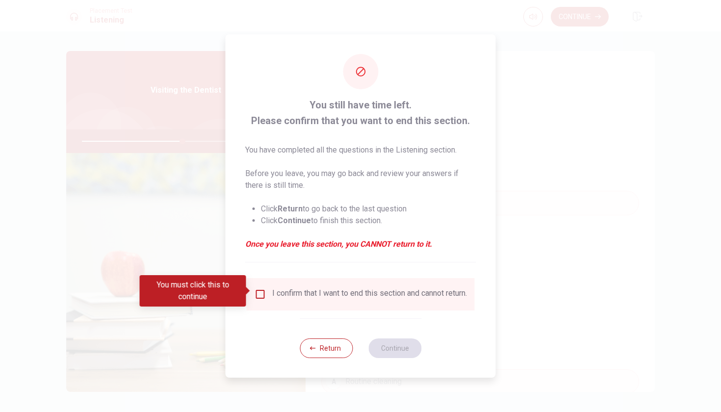
click at [260, 291] on input "You must click this to continue" at bounding box center [260, 294] width 12 height 12
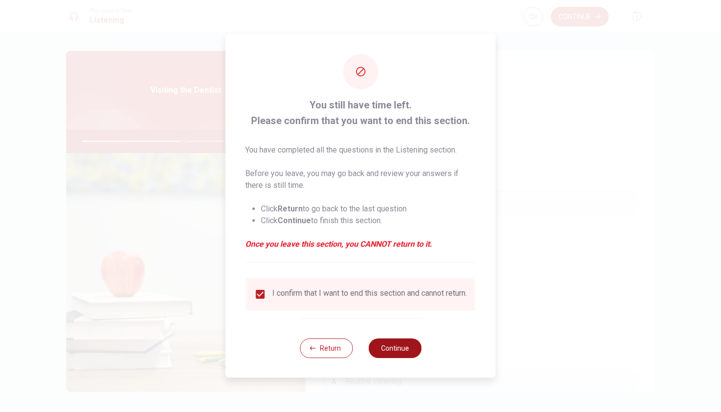
click at [389, 356] on button "Continue" at bounding box center [394, 348] width 53 height 20
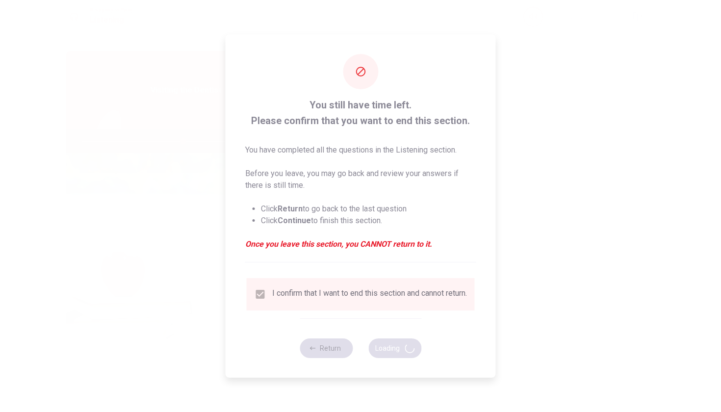
type input "58"
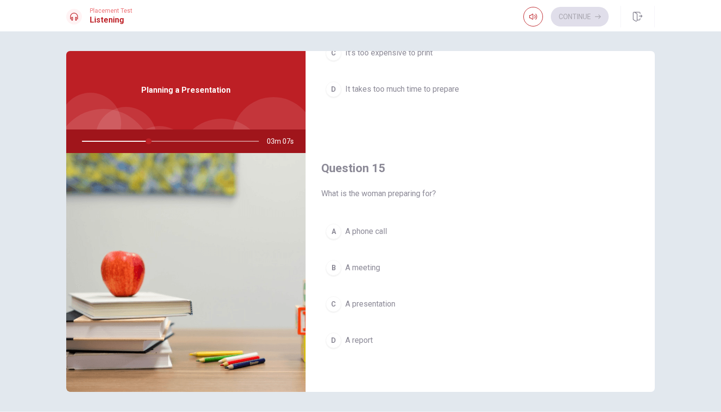
scroll to position [914, 0]
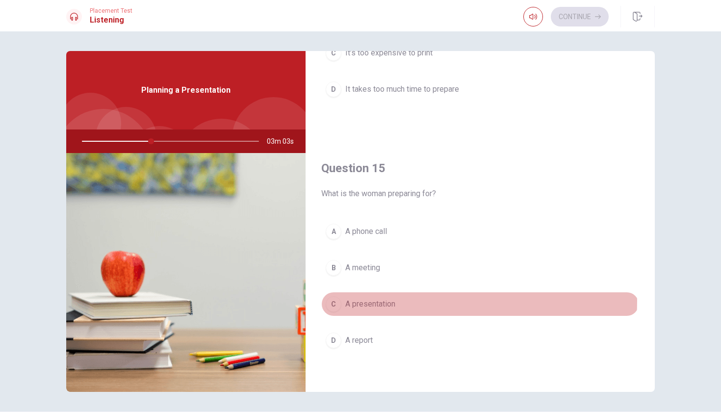
click at [390, 301] on span "A presentation" at bounding box center [370, 304] width 50 height 12
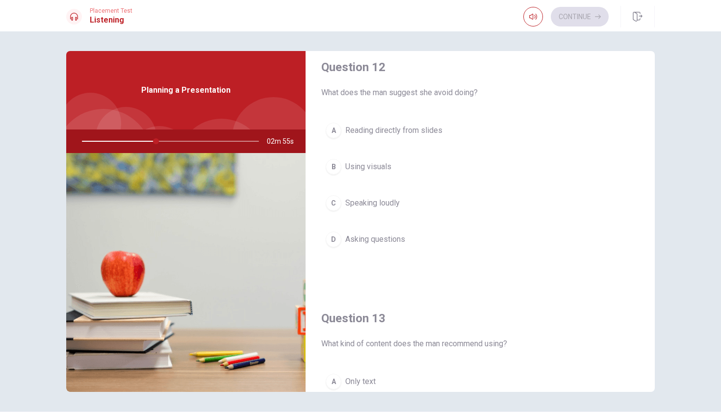
scroll to position [262, 0]
click at [439, 129] on span "Reading directly from slides" at bounding box center [393, 131] width 97 height 12
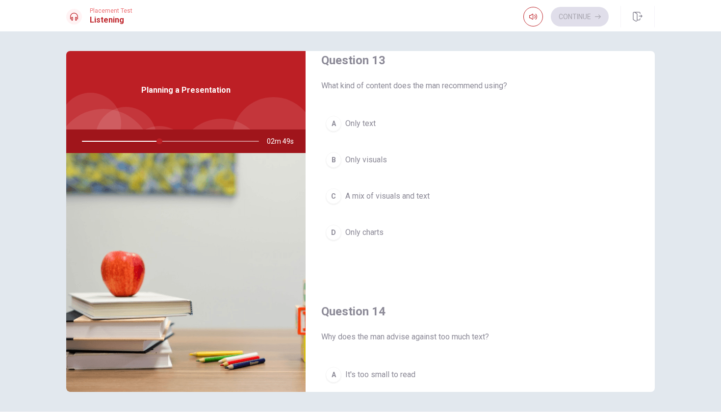
scroll to position [521, 0]
click at [399, 200] on span "A mix of visuals and text" at bounding box center [387, 195] width 84 height 12
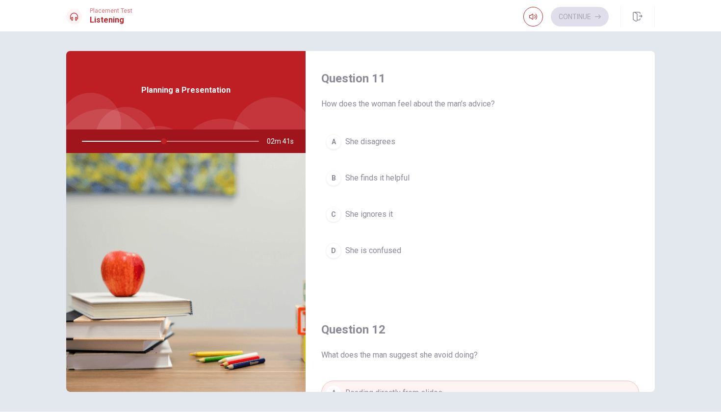
scroll to position [0, 0]
click at [416, 171] on button "B She finds it helpful" at bounding box center [480, 178] width 318 height 25
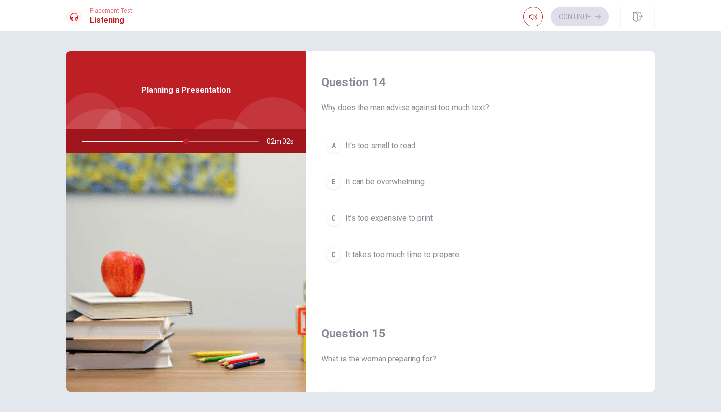
scroll to position [749, 0]
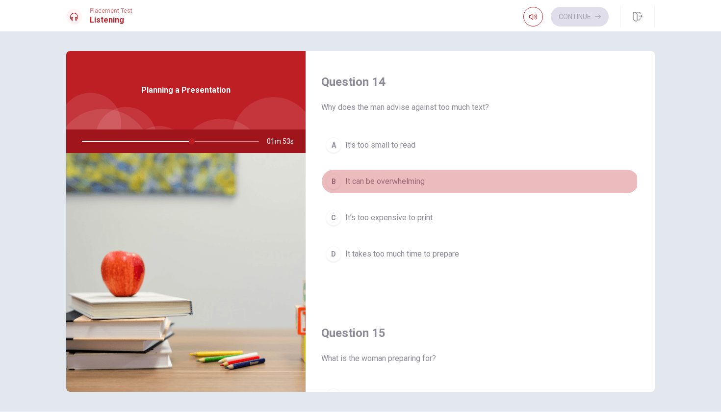
click at [408, 184] on span "It can be overwhelming" at bounding box center [384, 181] width 79 height 12
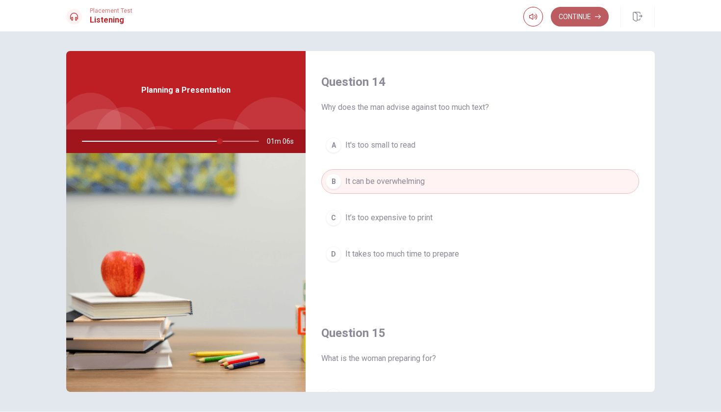
click at [563, 16] on button "Continue" at bounding box center [579, 17] width 58 height 20
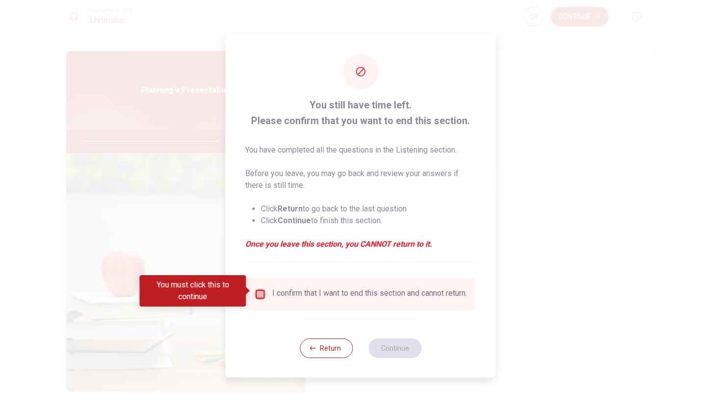
click at [263, 289] on input "You must click this to continue" at bounding box center [260, 294] width 12 height 12
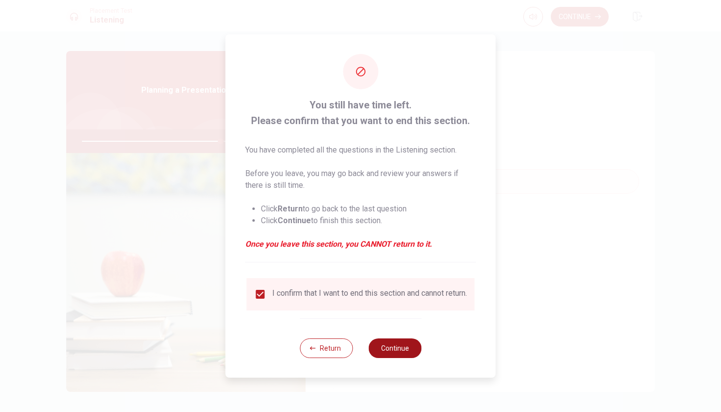
click at [419, 356] on button "Continue" at bounding box center [394, 348] width 53 height 20
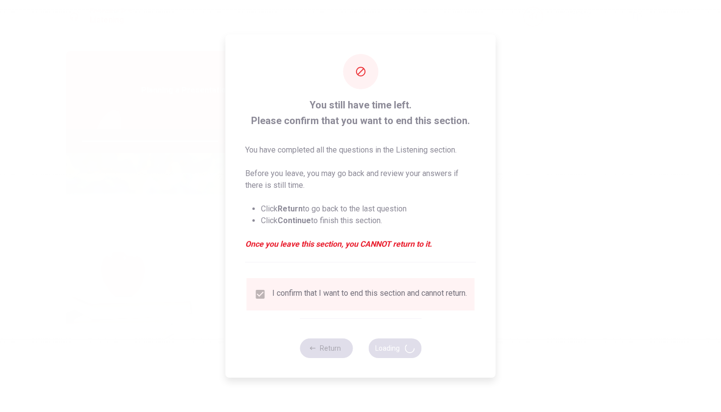
type input "79"
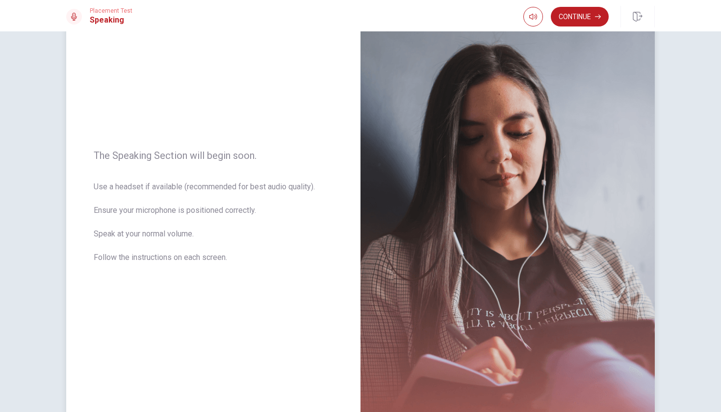
scroll to position [52, 0]
click at [581, 14] on button "Continue" at bounding box center [579, 17] width 58 height 20
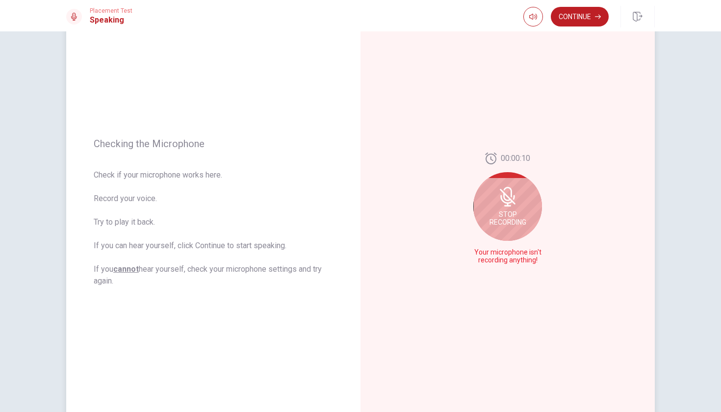
click at [494, 214] on span "Stop Recording" at bounding box center [507, 218] width 37 height 16
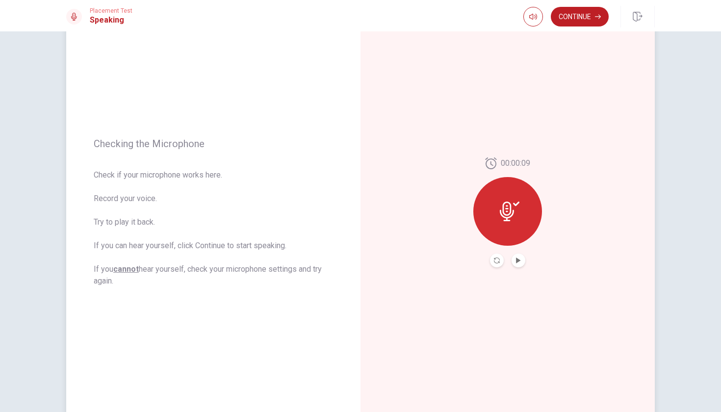
click at [494, 214] on div at bounding box center [507, 211] width 69 height 69
click at [516, 259] on icon "Play Audio" at bounding box center [518, 260] width 4 height 6
click at [516, 259] on icon "Pause Audio" at bounding box center [518, 260] width 5 height 6
click at [516, 259] on icon "Play Audio" at bounding box center [518, 260] width 4 height 6
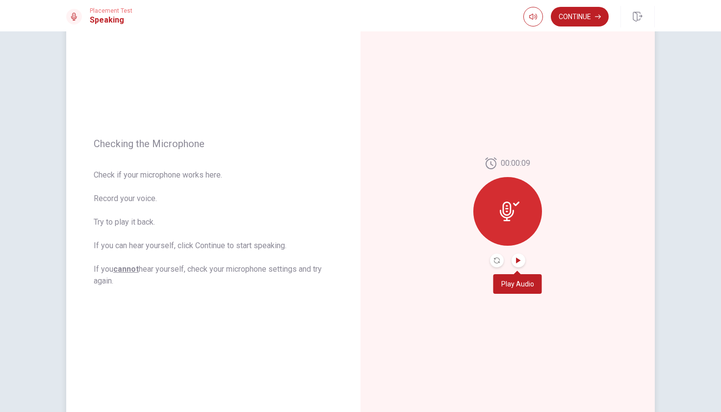
click at [516, 258] on icon "Play Audio" at bounding box center [518, 260] width 4 height 6
click at [569, 15] on button "Continue" at bounding box center [579, 17] width 58 height 20
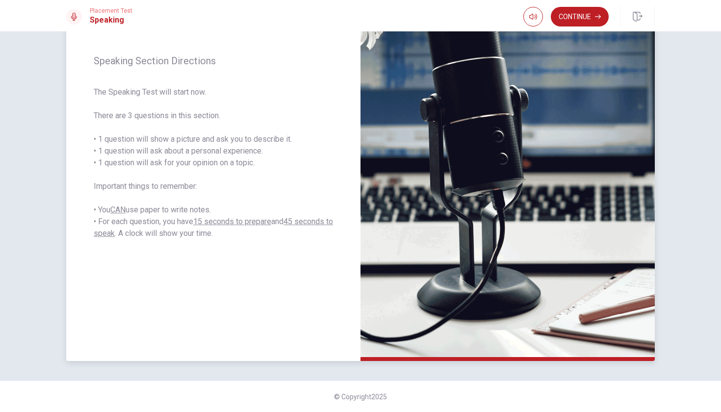
scroll to position [0, 0]
click at [596, 13] on button "Continue" at bounding box center [579, 17] width 58 height 20
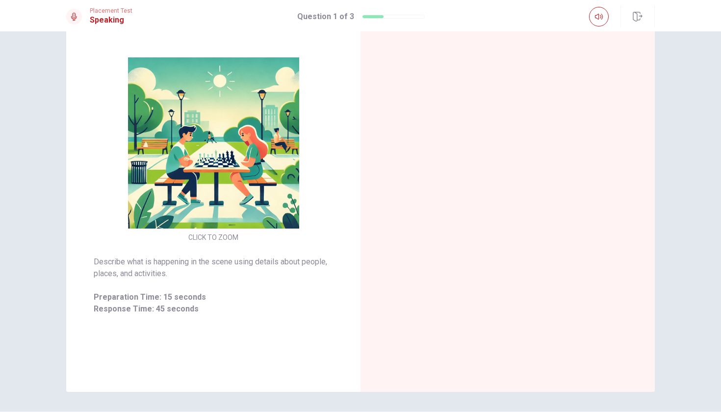
scroll to position [91, 0]
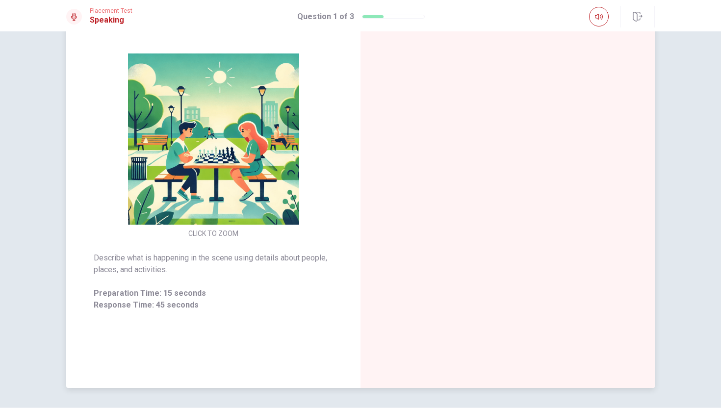
click at [217, 183] on img at bounding box center [213, 138] width 188 height 171
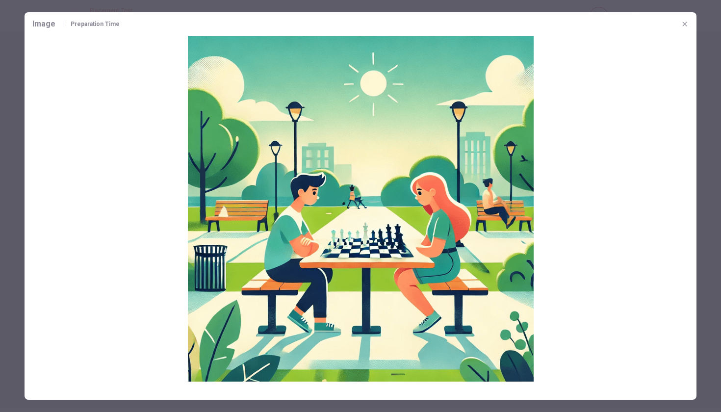
click at [683, 24] on icon "button" at bounding box center [684, 24] width 8 height 8
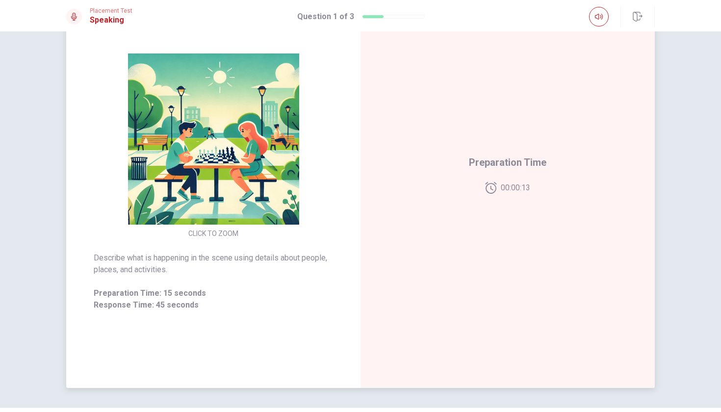
click at [185, 172] on img at bounding box center [213, 138] width 188 height 171
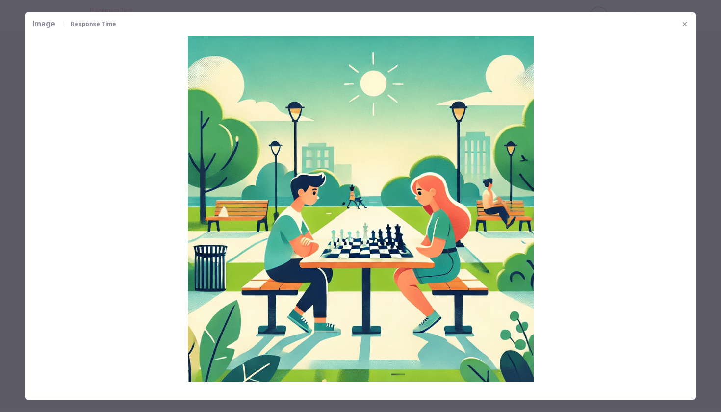
click at [682, 21] on icon "button" at bounding box center [684, 24] width 8 height 8
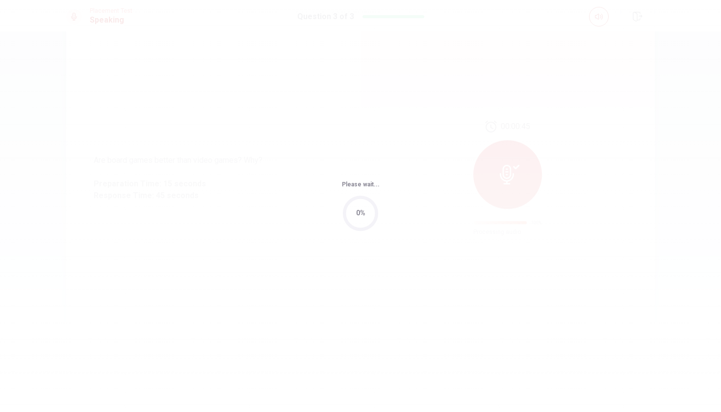
scroll to position [0, 0]
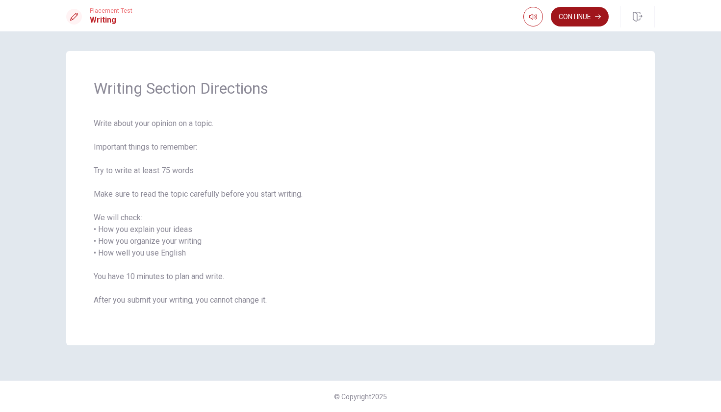
click at [575, 20] on button "Continue" at bounding box center [579, 17] width 58 height 20
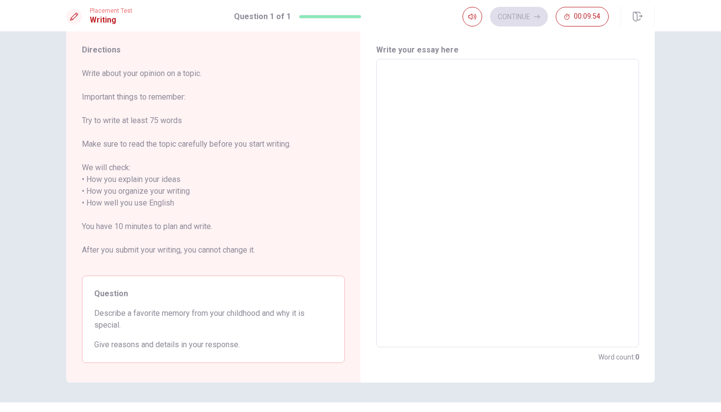
scroll to position [29, 0]
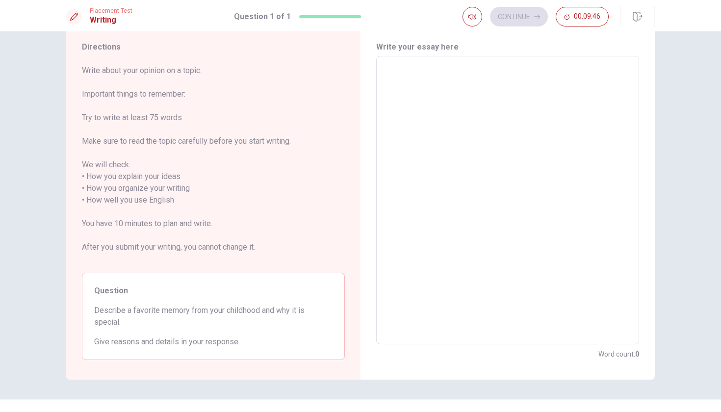
click at [419, 107] on textarea at bounding box center [507, 200] width 249 height 272
type textarea "M"
type textarea "x"
type textarea "My"
type textarea "x"
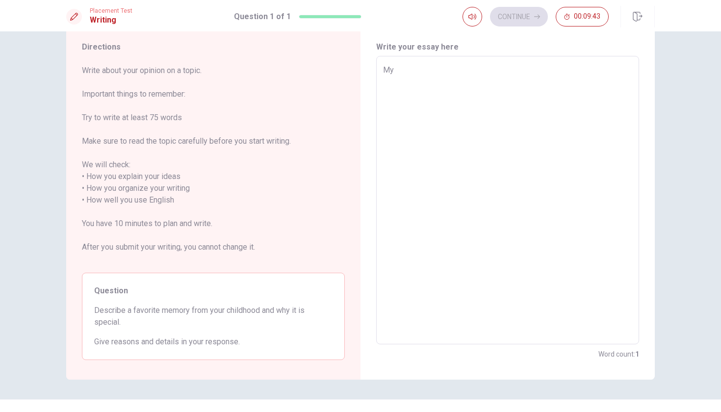
type textarea "My"
type textarea "x"
type textarea "My f"
type textarea "x"
type textarea "My fa"
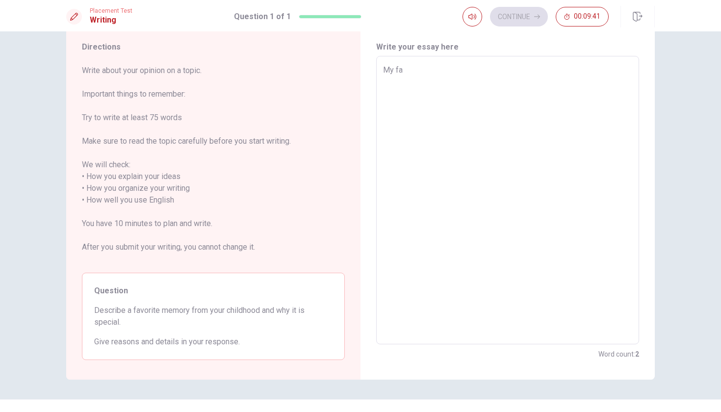
type textarea "x"
type textarea "My fav"
type textarea "x"
type textarea "My favo"
type textarea "x"
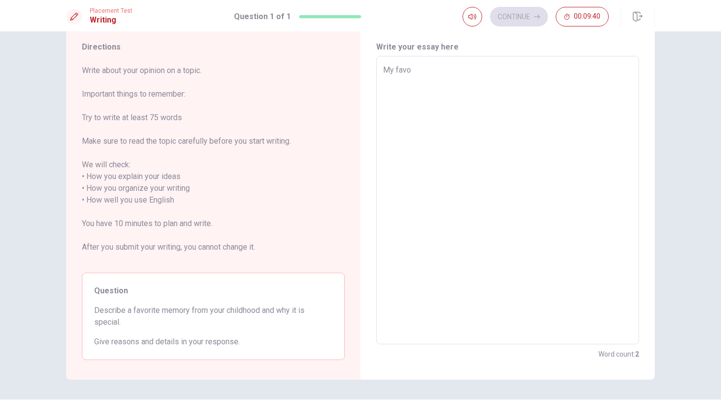
type textarea "My favor"
type textarea "x"
type textarea "My favori"
type textarea "x"
type textarea "My favorit"
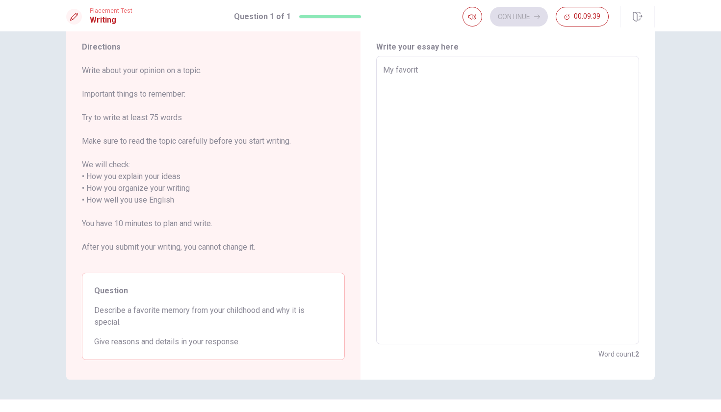
type textarea "x"
type textarea "My favorite"
type textarea "x"
type textarea "My favorite"
type textarea "x"
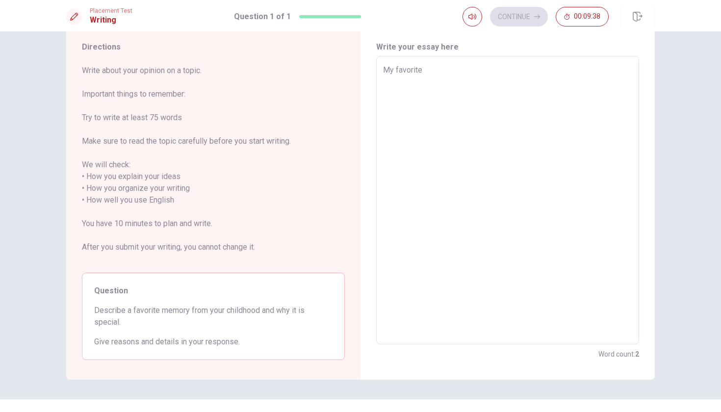
type textarea "My favorite m"
type textarea "x"
type textarea "My favorite me"
type textarea "x"
type textarea "My favorite mem"
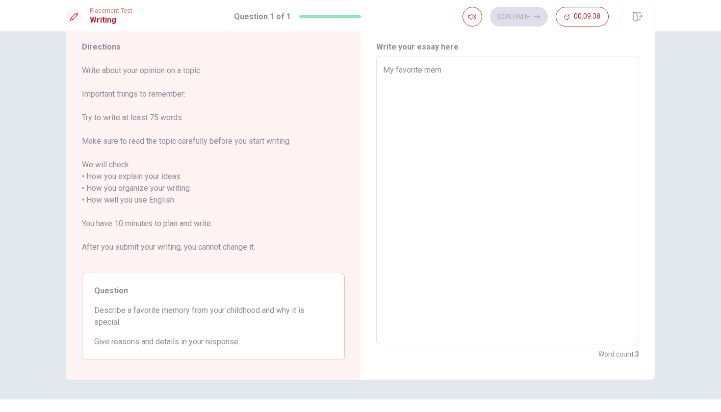
type textarea "x"
type textarea "My favorite memo"
type textarea "x"
type textarea "My favorite memor"
type textarea "x"
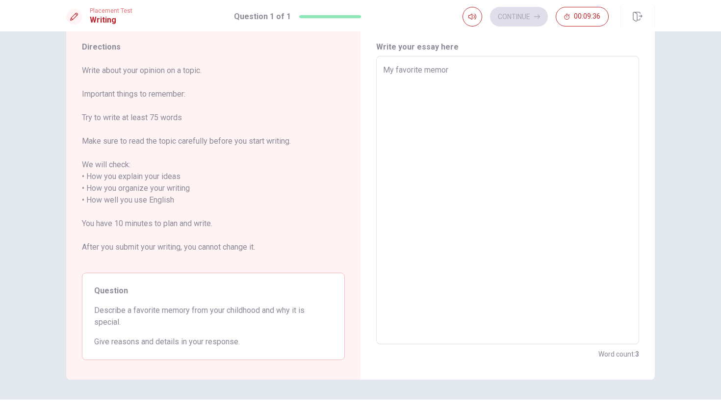
type textarea "My favorite memory"
type textarea "x"
type textarea "My favorite memor"
type textarea "x"
type textarea "My favorite memore"
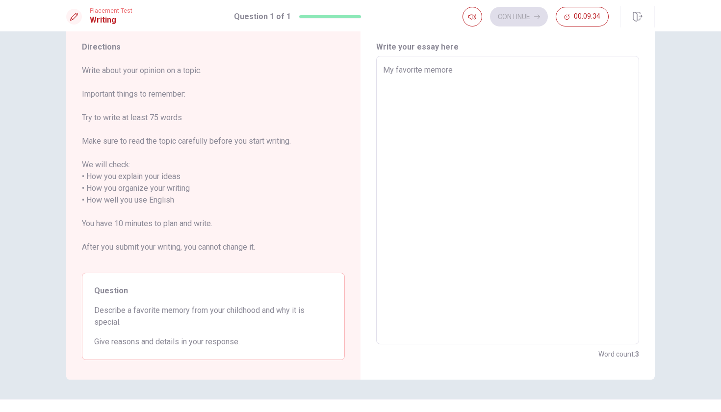
type textarea "x"
type textarea "My favorite memor"
type textarea "x"
type textarea "My favorite memori"
type textarea "x"
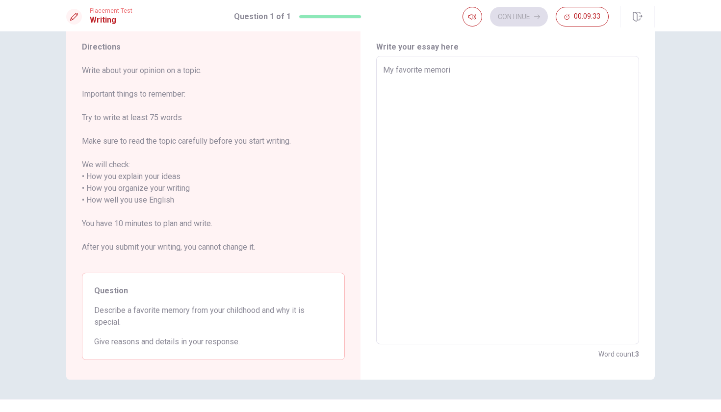
type textarea "My favorite memorie"
type textarea "x"
type textarea "My favorite memories"
type textarea "x"
type textarea "My favorite memories"
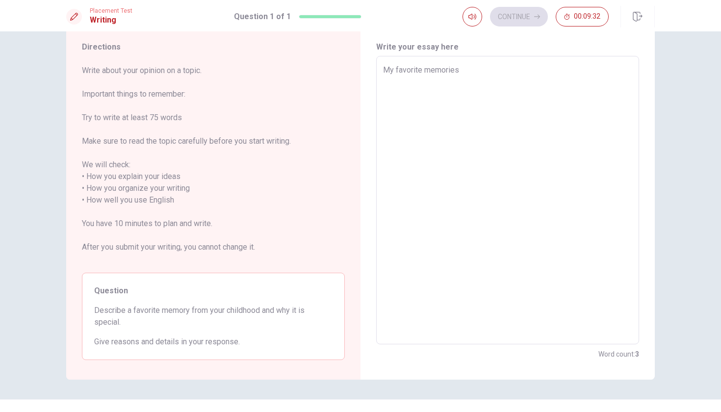
type textarea "x"
type textarea "My favorite memories i"
type textarea "x"
type textarea "My favorite memories is"
type textarea "x"
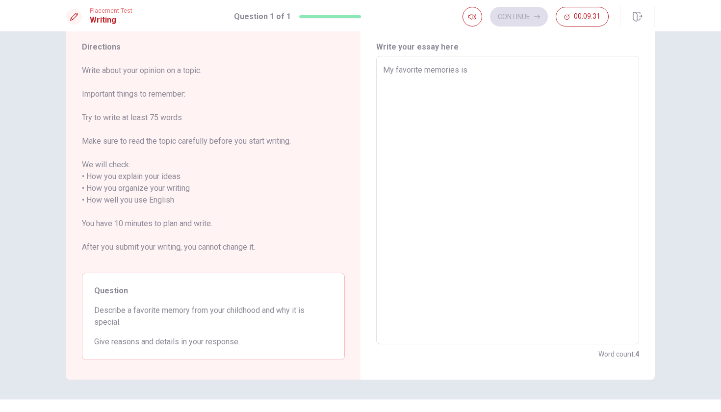
type textarea "My favorite memories is"
type textarea "x"
type textarea "My favorite memories is t"
type textarea "x"
type textarea "My favorite memories is th"
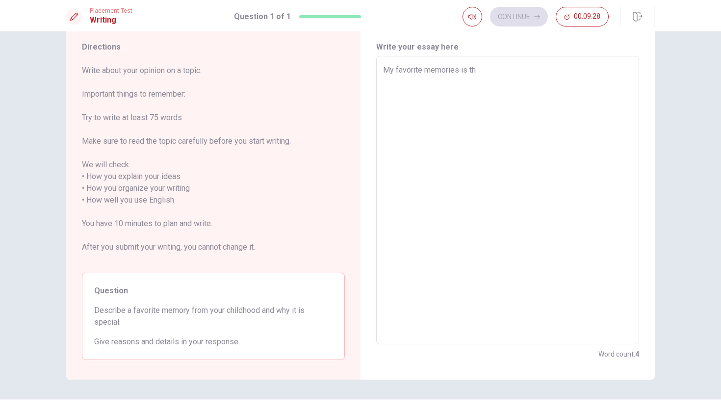
type textarea "x"
type textarea "My favorite memories is the"
type textarea "x"
type textarea "My favorite memories is the"
type textarea "x"
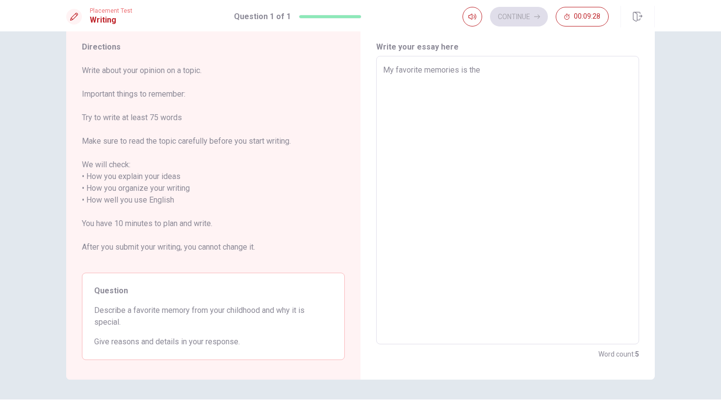
type textarea "My favorite memories is the f"
type textarea "x"
type textarea "My favorite memories is the fo"
type textarea "x"
type textarea "My favorite memories is the f"
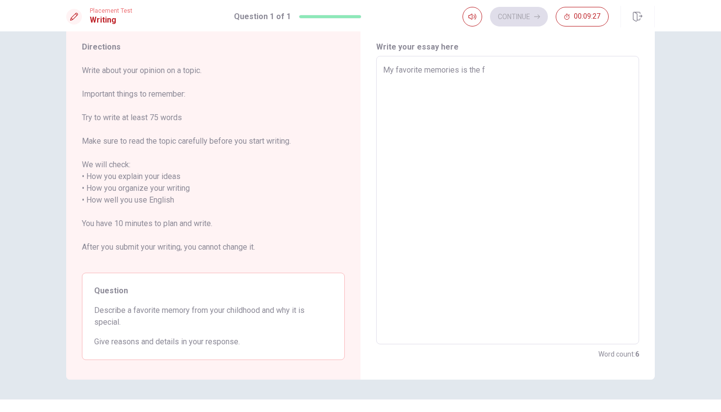
type textarea "x"
type textarea "My favorite memories is the fi"
type textarea "x"
type textarea "My favorite memories is the fir"
type textarea "x"
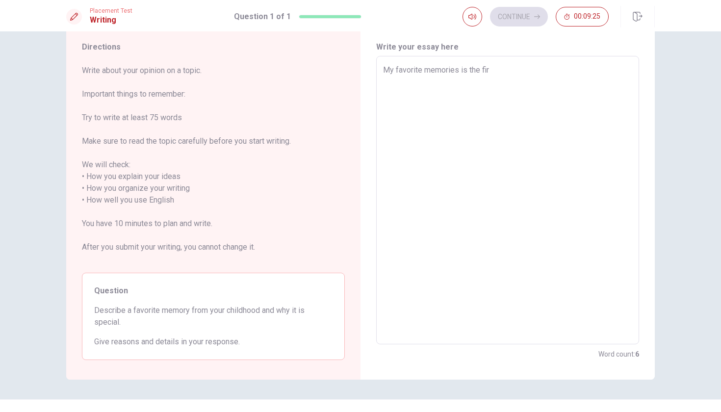
type textarea "My favorite memories is the firs"
type textarea "x"
type textarea "My favorite memories is the first"
type textarea "x"
type textarea "My favorite memories is the first"
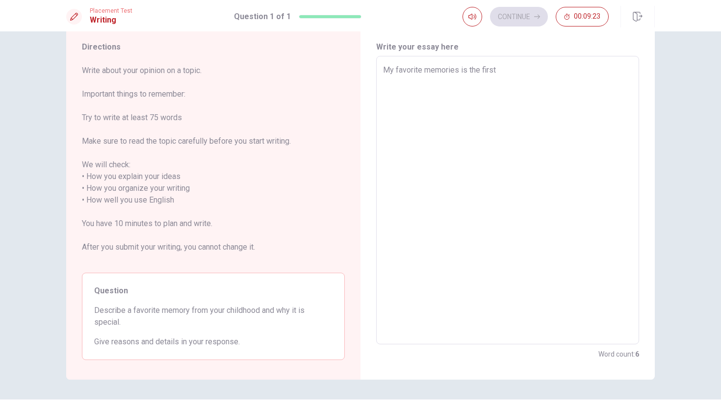
type textarea "x"
type textarea "My favorite memories is the first d"
type textarea "x"
type textarea "My favorite memories is the first da"
type textarea "x"
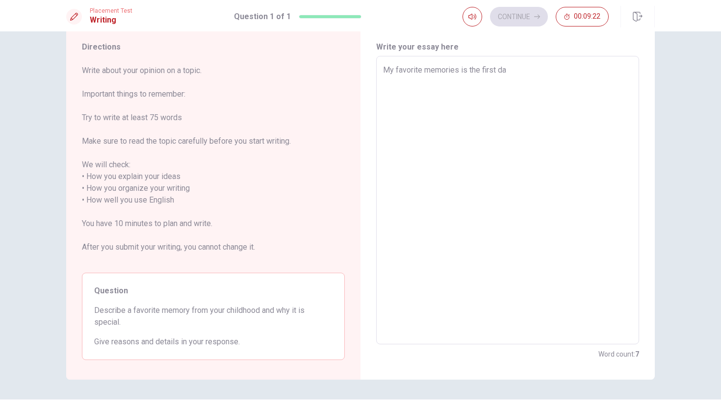
type textarea "My favorite memories is the first day"
type textarea "x"
type textarea "My favorite memories is the first day"
type textarea "x"
type textarea "My favorite memories is the first day"
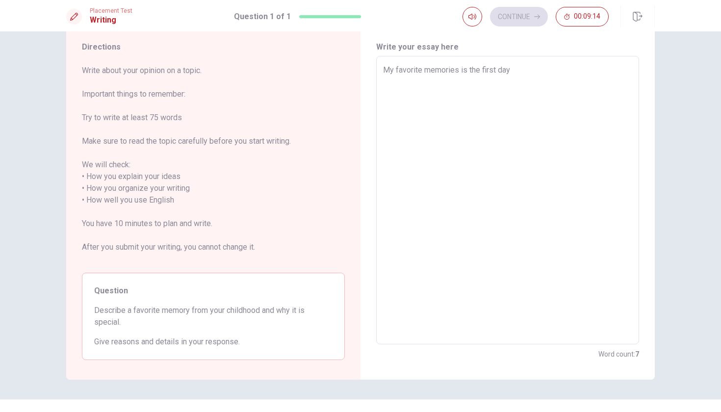
type textarea "x"
type textarea "My favorite memories is the first day,"
type textarea "x"
type textarea "My favorite memories is the first day,"
type textarea "x"
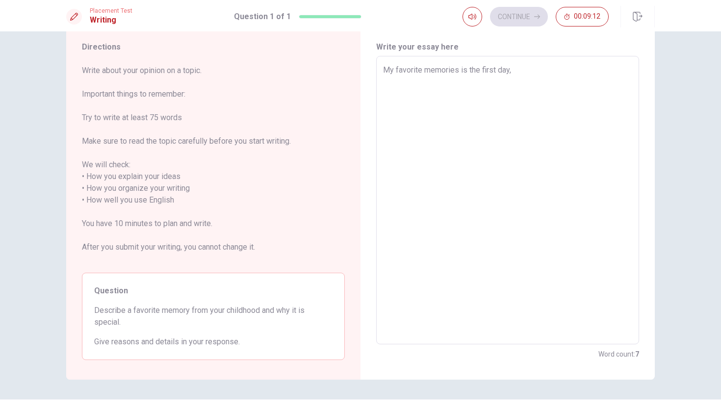
type textarea "My favorite memories is the first day, i"
type textarea "x"
type textarea "My favorite memories is the first day, i"
type textarea "x"
type textarea "My favorite memories is the first day, i d"
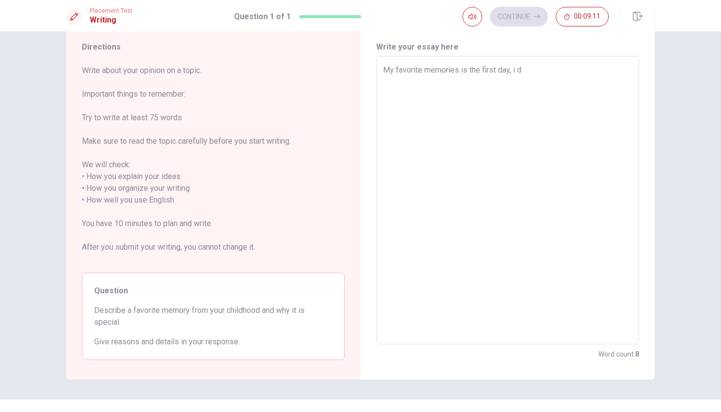
type textarea "x"
type textarea "My favorite memories is the first day, i do"
type textarea "x"
type textarea "My favorite memories is the first day, i do"
type textarea "x"
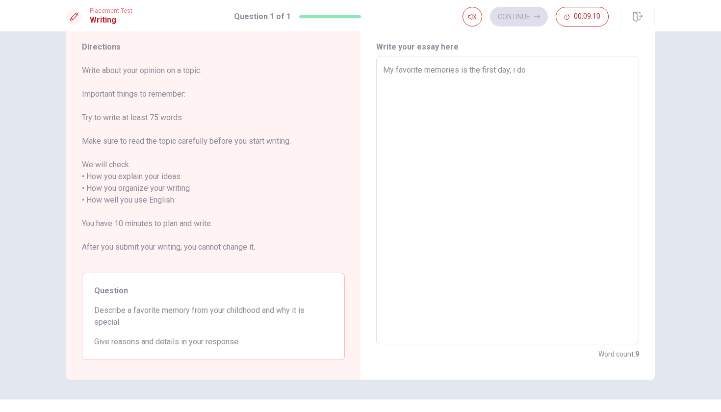
type textarea "My favorite memories is the first day, i do"
type textarea "x"
type textarea "My favorite memories is the first day, i d"
type textarea "x"
type textarea "My favorite memories is the first day, i"
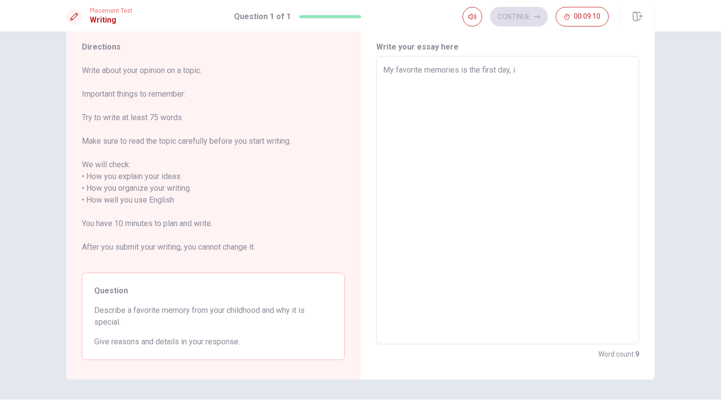
type textarea "x"
type textarea "My favorite memories is the first day, i"
type textarea "x"
type textarea "My favorite memories is the first day,"
type textarea "x"
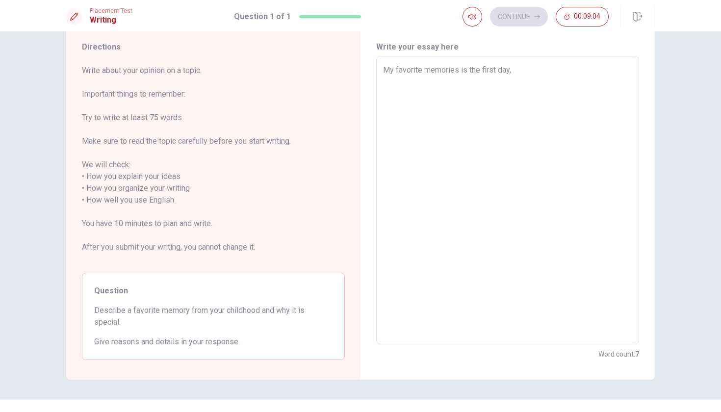
type textarea "My favorite memories is the first day, i"
type textarea "x"
type textarea "My favorite memories is the first day, i"
type textarea "x"
type textarea "My favorite memories is the first day, i w"
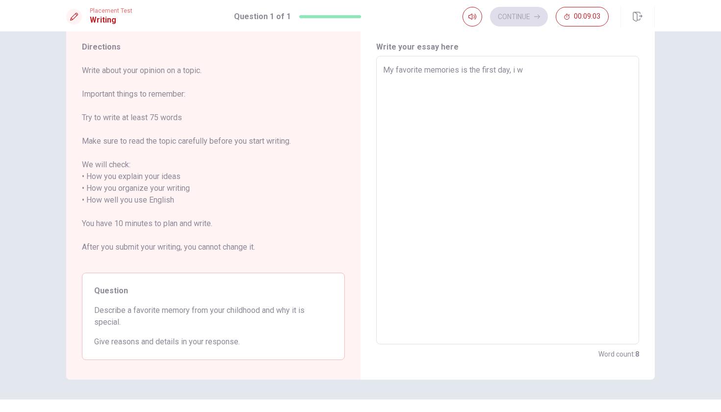
type textarea "x"
type textarea "My favorite memories is the first day, i [GEOGRAPHIC_DATA]"
type textarea "x"
type textarea "My favorite memories is the first day, i was"
type textarea "x"
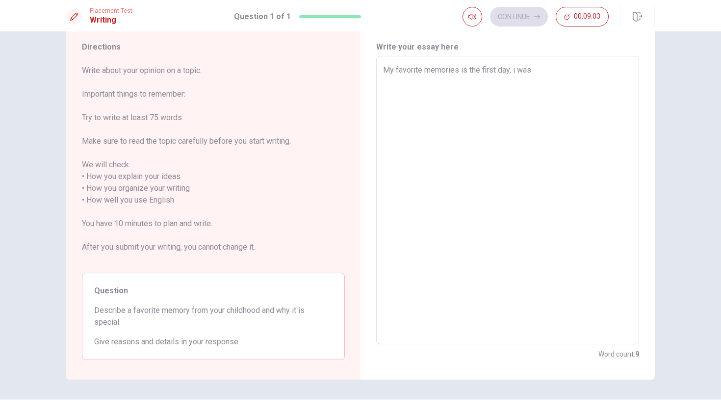
type textarea "My favorite memories is the first day, i was"
type textarea "x"
type textarea "My favorite memories is the first day, i was d"
type textarea "x"
type textarea "My favorite memories is the first day, i was da"
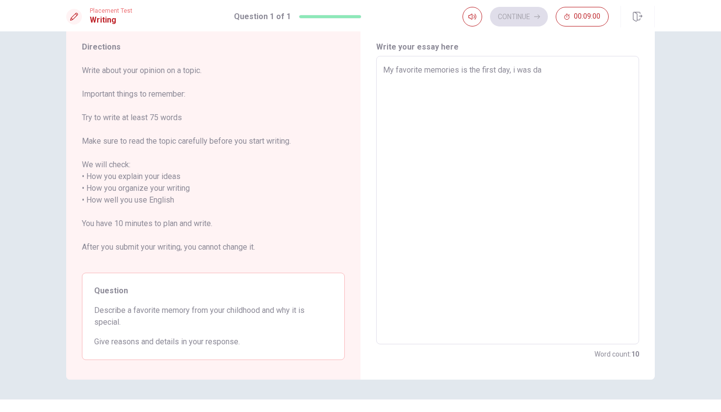
type textarea "x"
type textarea "My favorite memories is the first day, i was [PERSON_NAME]"
type textarea "x"
type textarea "My favorite memories is the first day, i was danc"
type textarea "x"
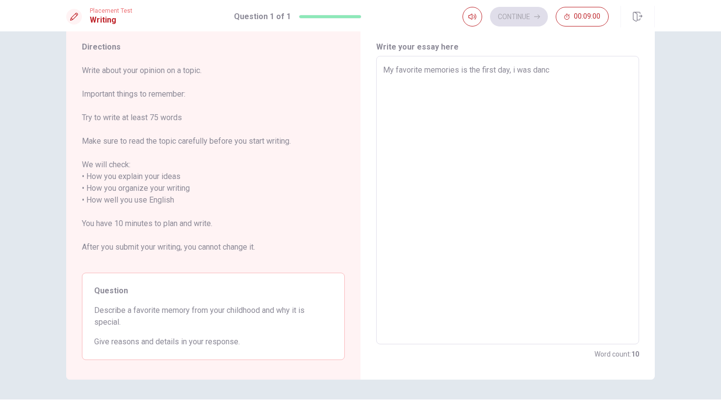
type textarea "My favorite memories is the first day, i was danci"
type textarea "x"
type textarea "My favorite memories is the first day, i was dancin"
type textarea "x"
type textarea "My favorite memories is the first day, i was dancing"
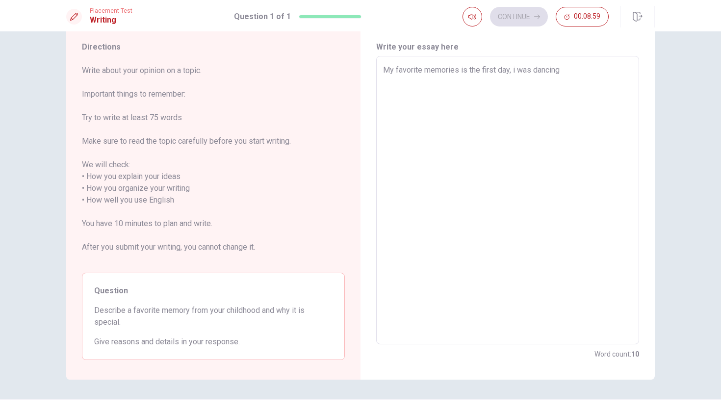
type textarea "x"
type textarea "My favorite memories is the first day, i was dancing"
type textarea "x"
type textarea "My favorite memories is the first day, i was dancing i"
type textarea "x"
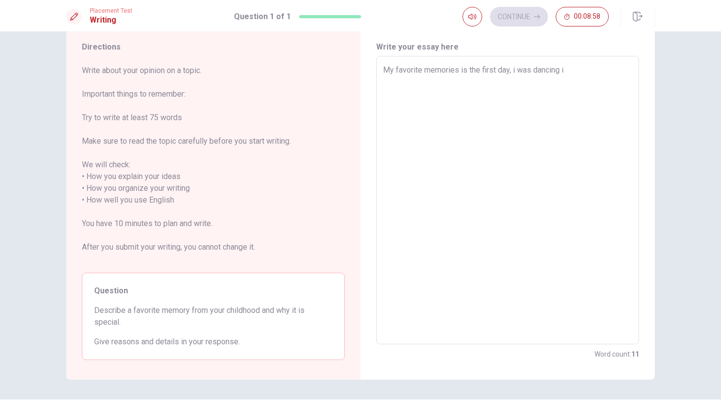
type textarea "My favorite memories is the first day, i was dancing i"
type textarea "x"
type textarea "My favorite memories is the first day, i was dancing i d"
type textarea "x"
type textarea "My favorite memories is the first day, i was dancing i da"
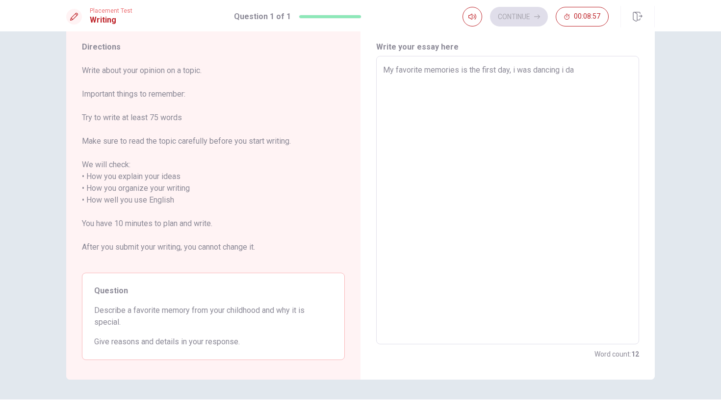
type textarea "x"
type textarea "My favorite memories is the first day, i was dancing i [PERSON_NAME]"
type textarea "x"
type textarea "My favorite memories is the first day, i was dancing i danc"
type textarea "x"
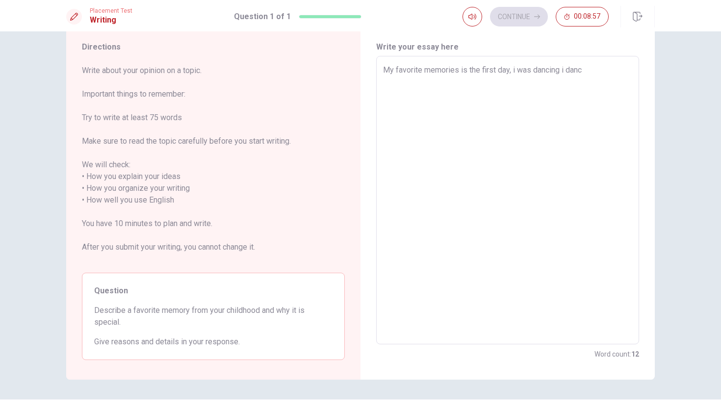
type textarea "My favorite memories is the first day, i was dancing i dance"
type textarea "x"
type textarea "My favorite memories is the first day, i was dancing i dance"
type textarea "x"
type textarea "My favorite memories is the first day, i was dancing i dance s"
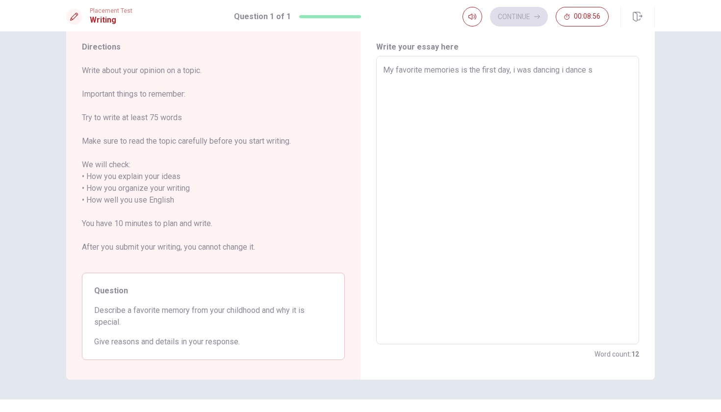
type textarea "x"
type textarea "My favorite memories is the first day, i was dancing i dance si"
type textarea "x"
type textarea "My favorite memories is the first day, i was dancing i dance sin"
type textarea "x"
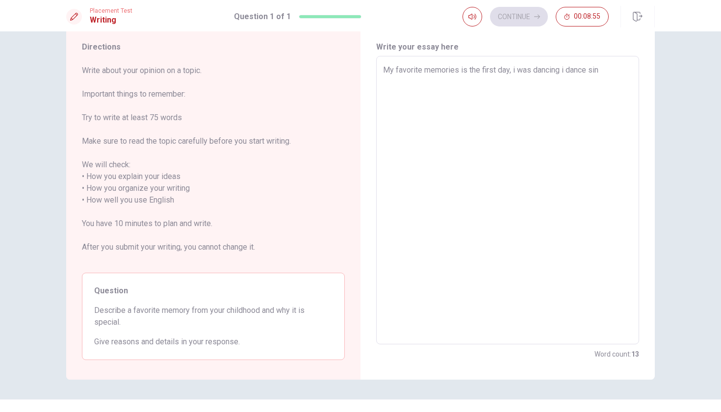
type textarea "My favorite memories is the first day, i was dancing i dance sinc"
type textarea "x"
type textarea "My favorite memories is the first day, i was dancing i dance since"
type textarea "x"
type textarea "My favorite memories is the first day, i was dancing i dance since"
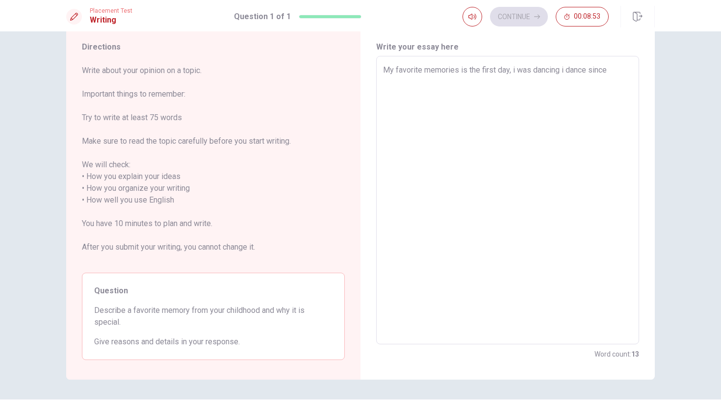
type textarea "x"
type textarea "My favorite memories is the first day, i was dancing i dance since 1"
type textarea "x"
type textarea "My favorite memories is the first day, i was dancing i dance since 16"
type textarea "x"
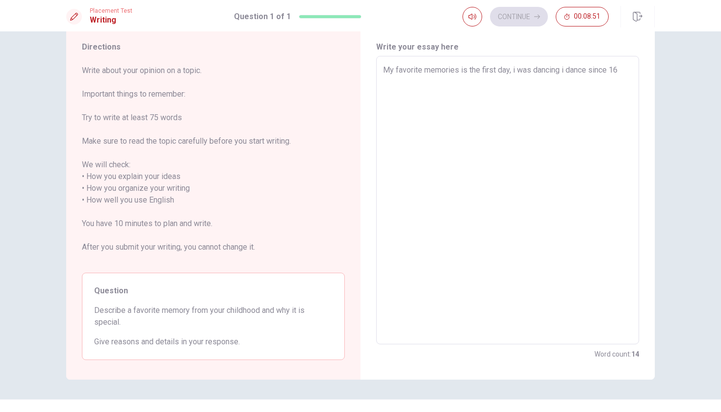
type textarea "My favorite memories is the first day, i was dancing i dance since 16"
type textarea "x"
type textarea "My favorite memories is the first day, i was dancing i dance since 16 y"
type textarea "x"
type textarea "My favorite memories is the first day, i was dancing i dance since 16 ye"
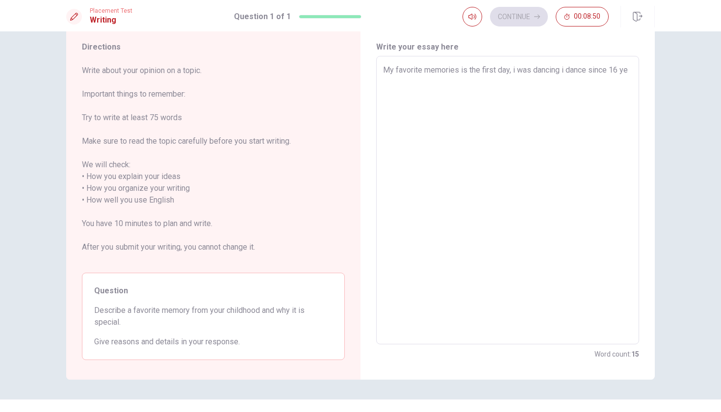
type textarea "x"
type textarea "My favorite memories is the first day, i was dancing i dance since 16 yea"
type textarea "x"
type textarea "My favorite memories is the first day, i was dancing i dance since 16 year"
type textarea "x"
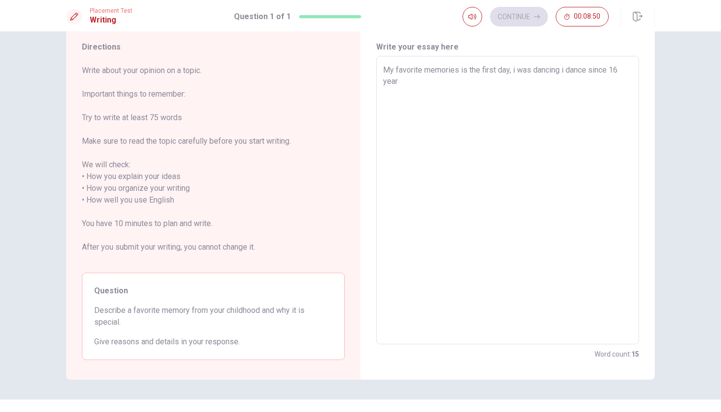
type textarea "My favorite memories is the first day, i was dancing i dance since 16 years"
type textarea "x"
type textarea "My favorite memories is the first day, i was dancing i dance since 16 years"
type textarea "x"
type textarea "My favorite memories is the first day, i was dancing i dance since 16 years"
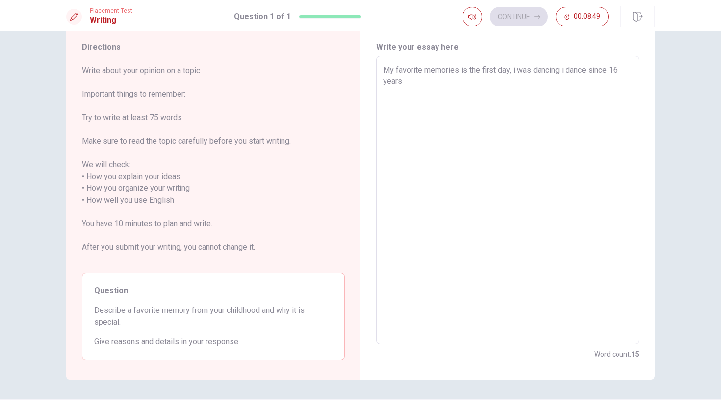
type textarea "x"
type textarea "My favorite memories is the first day, i was dancing i dance since 16 years,"
type textarea "x"
type textarea "My favorite memories is the first day, i was dancing i dance since 16 years,"
type textarea "x"
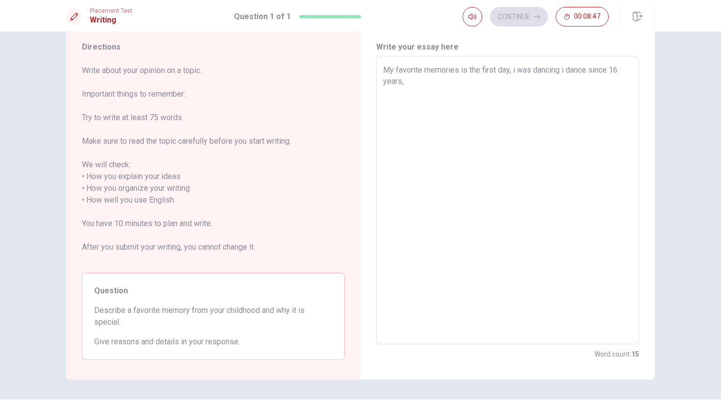
type textarea "My favorite memories is the first day, i was dancing i dance since 16 years, i"
type textarea "x"
type textarea "My favorite memories is the first day, i was dancing i dance since 16 years,"
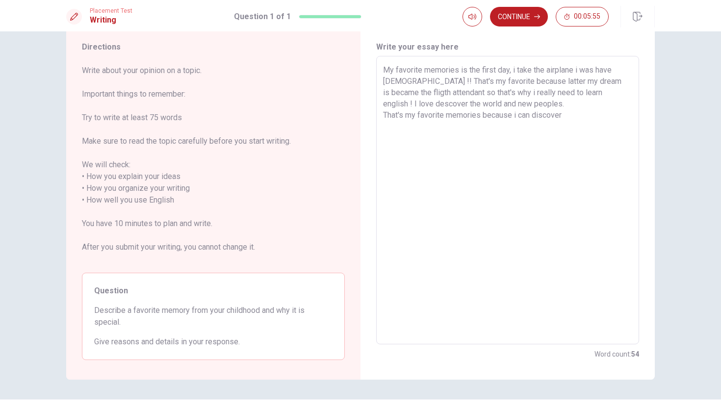
click at [390, 105] on textarea "My favorite memories is the first day, i take the airplane i was have [DEMOGRAP…" at bounding box center [507, 200] width 249 height 272
click at [573, 119] on textarea "My favorite memories is the first day, i take the airplane i was have [DEMOGRAP…" at bounding box center [507, 200] width 249 height 272
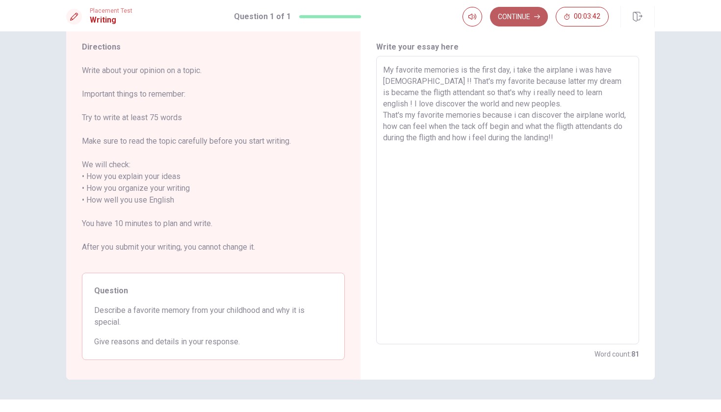
click at [534, 19] on icon "button" at bounding box center [537, 17] width 6 height 6
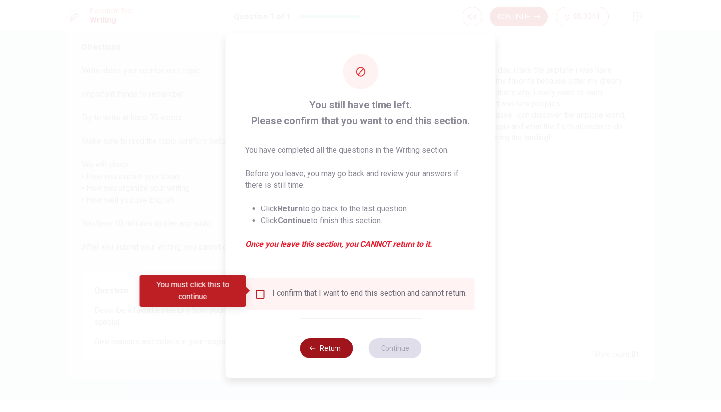
click at [322, 351] on button "Return" at bounding box center [325, 348] width 53 height 20
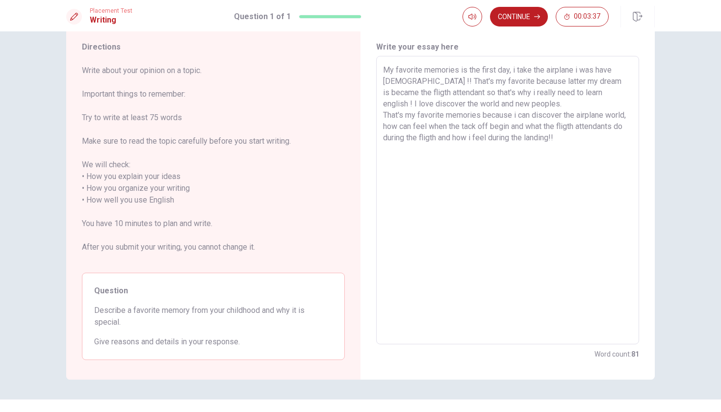
click at [518, 17] on button "Continue" at bounding box center [519, 17] width 58 height 20
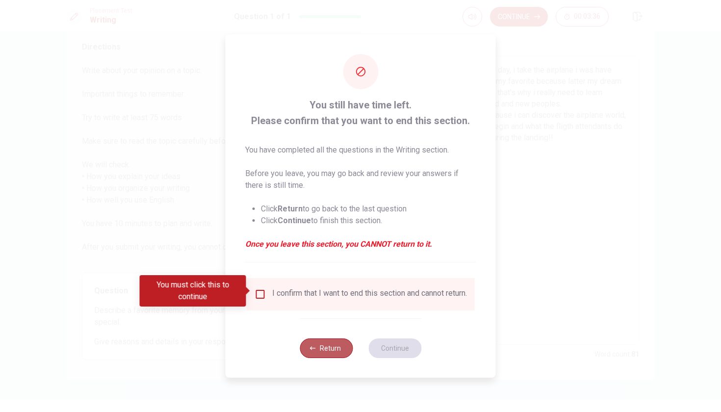
click at [321, 354] on button "Return" at bounding box center [325, 348] width 53 height 20
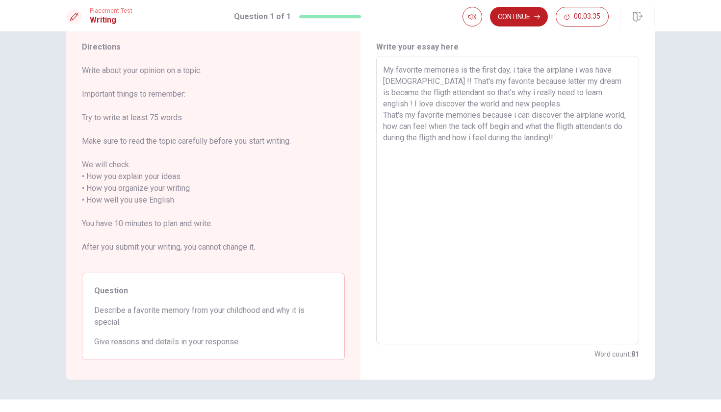
click at [611, 151] on textarea "My favorite memories is the first day, i take the airplane i was have [DEMOGRAP…" at bounding box center [507, 200] width 249 height 272
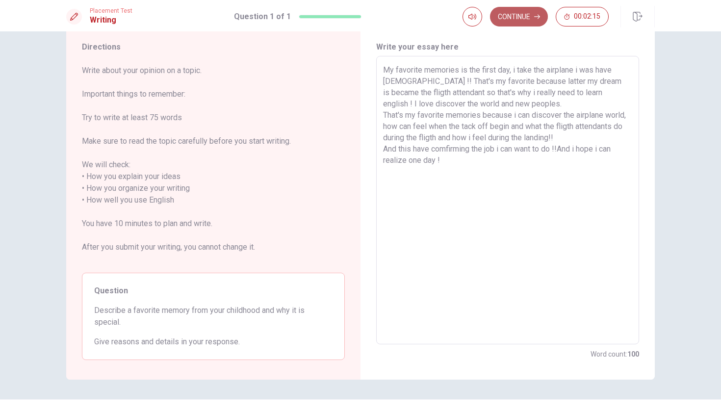
click at [541, 18] on button "Continue" at bounding box center [519, 17] width 58 height 20
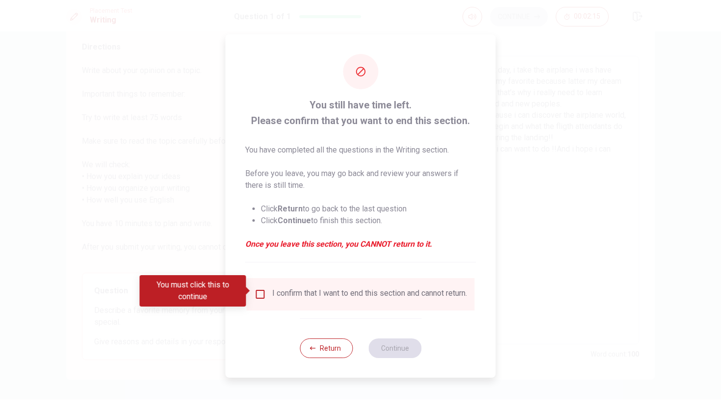
click at [328, 300] on div "I confirm that I want to end this section and cannot return." at bounding box center [369, 294] width 195 height 12
click at [272, 290] on div "I confirm that I want to end this section and cannot return." at bounding box center [369, 294] width 195 height 12
click at [264, 290] on input "You must click this to continue" at bounding box center [260, 294] width 12 height 12
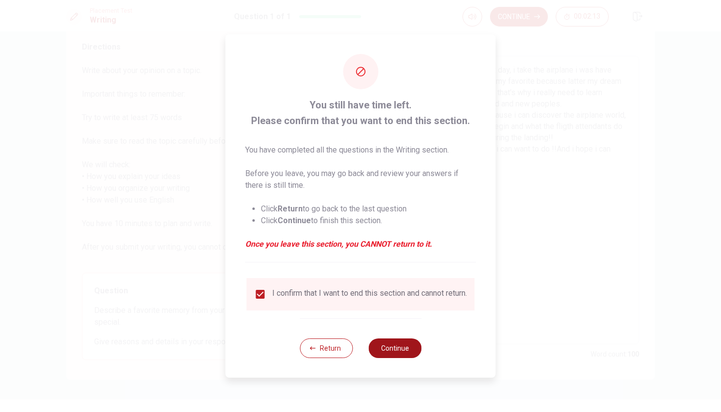
click at [395, 358] on button "Continue" at bounding box center [394, 348] width 53 height 20
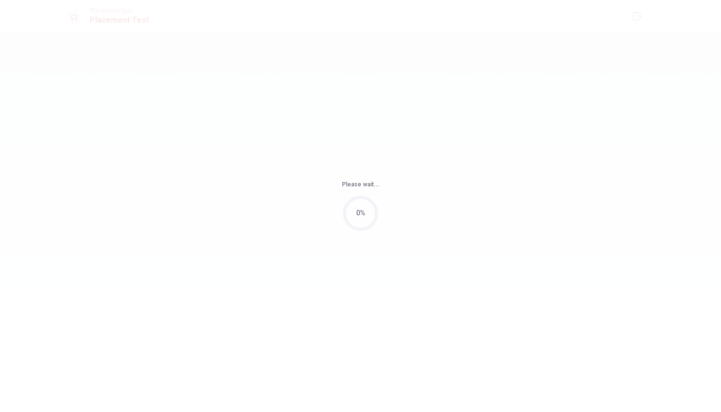
scroll to position [0, 0]
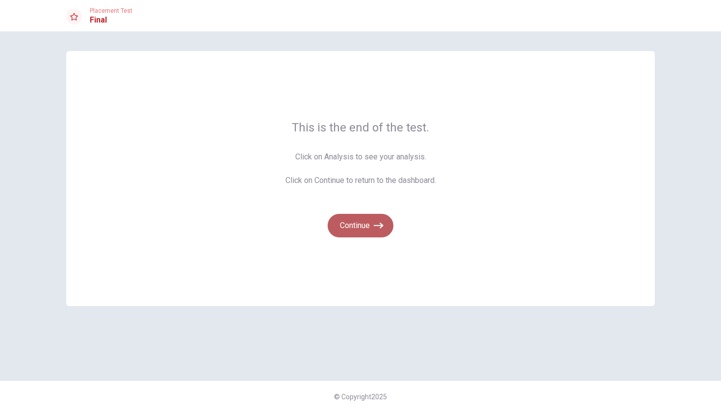
click at [362, 223] on button "Continue" at bounding box center [360, 226] width 66 height 24
